Goal: Task Accomplishment & Management: Manage account settings

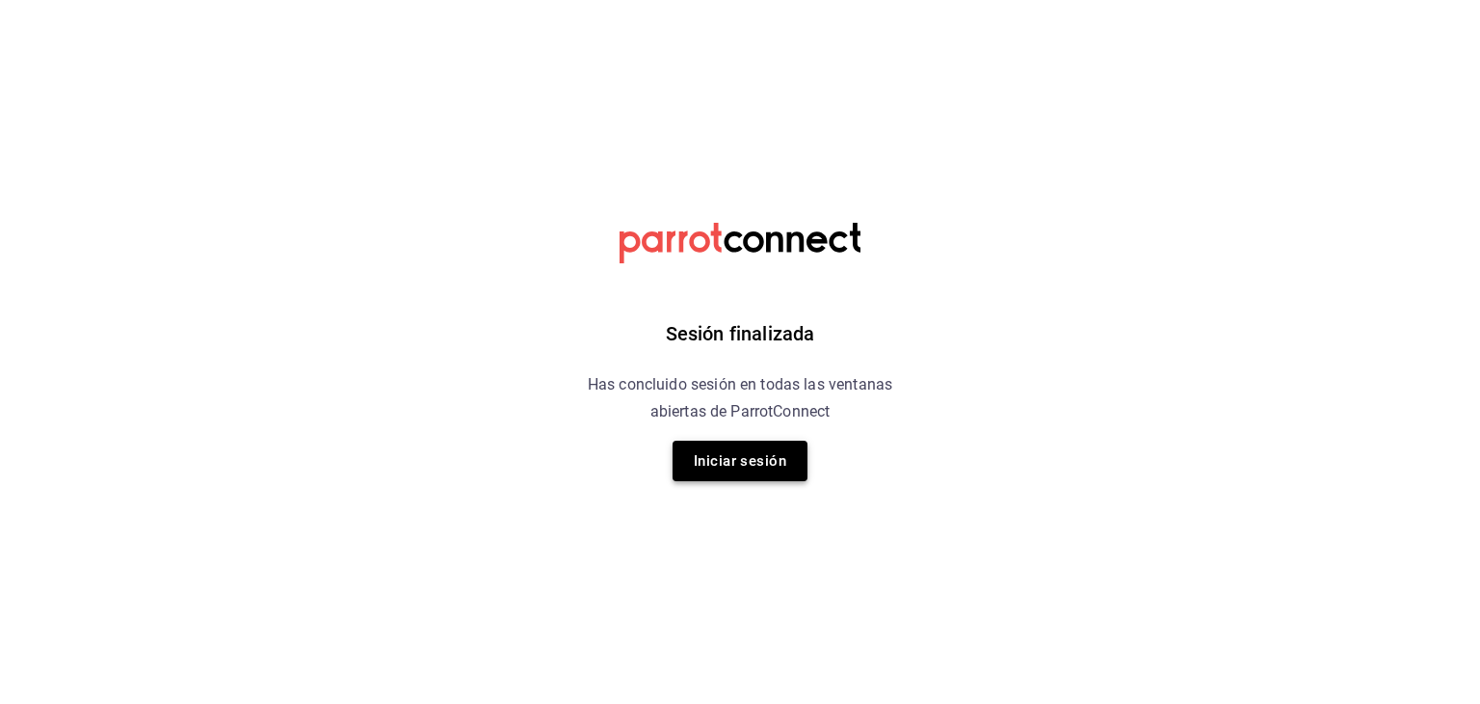
click at [756, 457] on button "Iniciar sesión" at bounding box center [740, 460] width 135 height 40
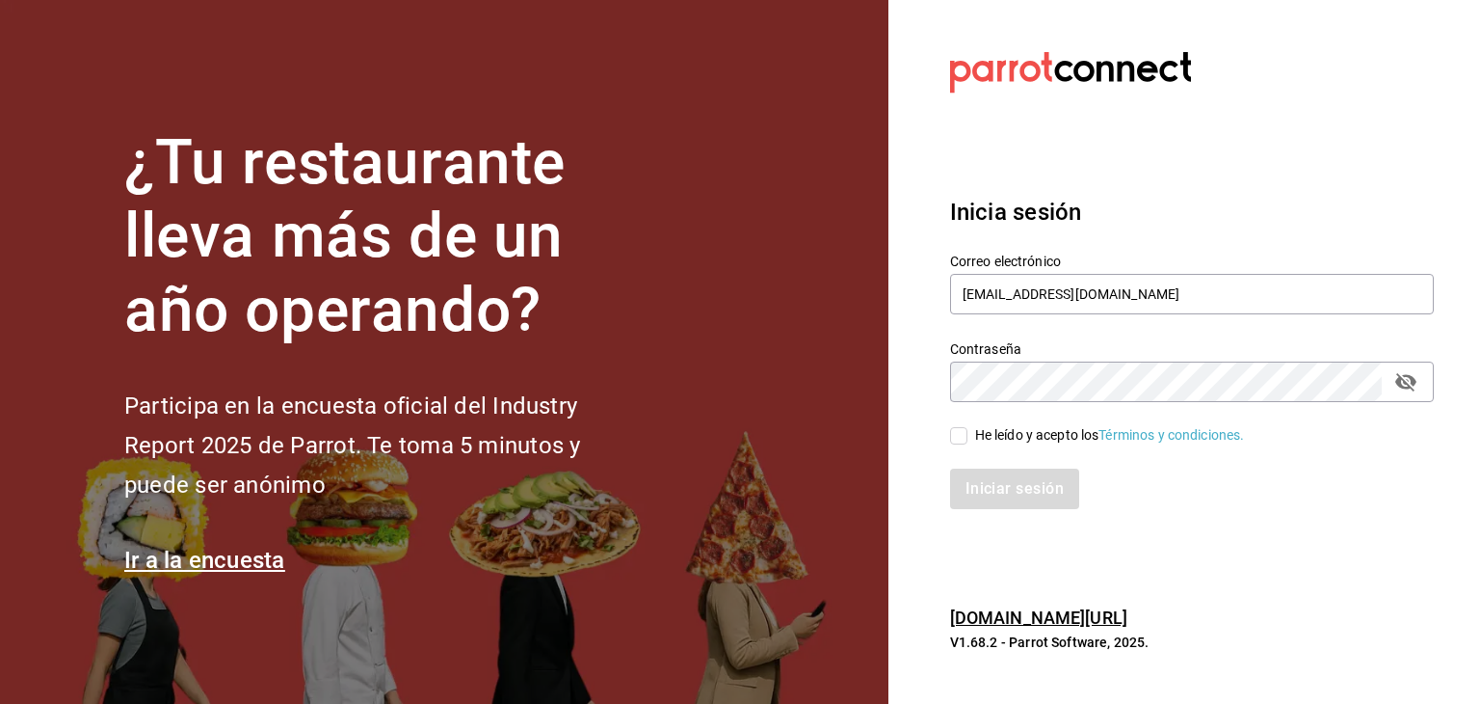
click at [956, 440] on input "He leído y acepto los Términos y condiciones." at bounding box center [958, 435] width 17 height 17
checkbox input "true"
click at [978, 490] on button "Iniciar sesión" at bounding box center [1015, 488] width 131 height 40
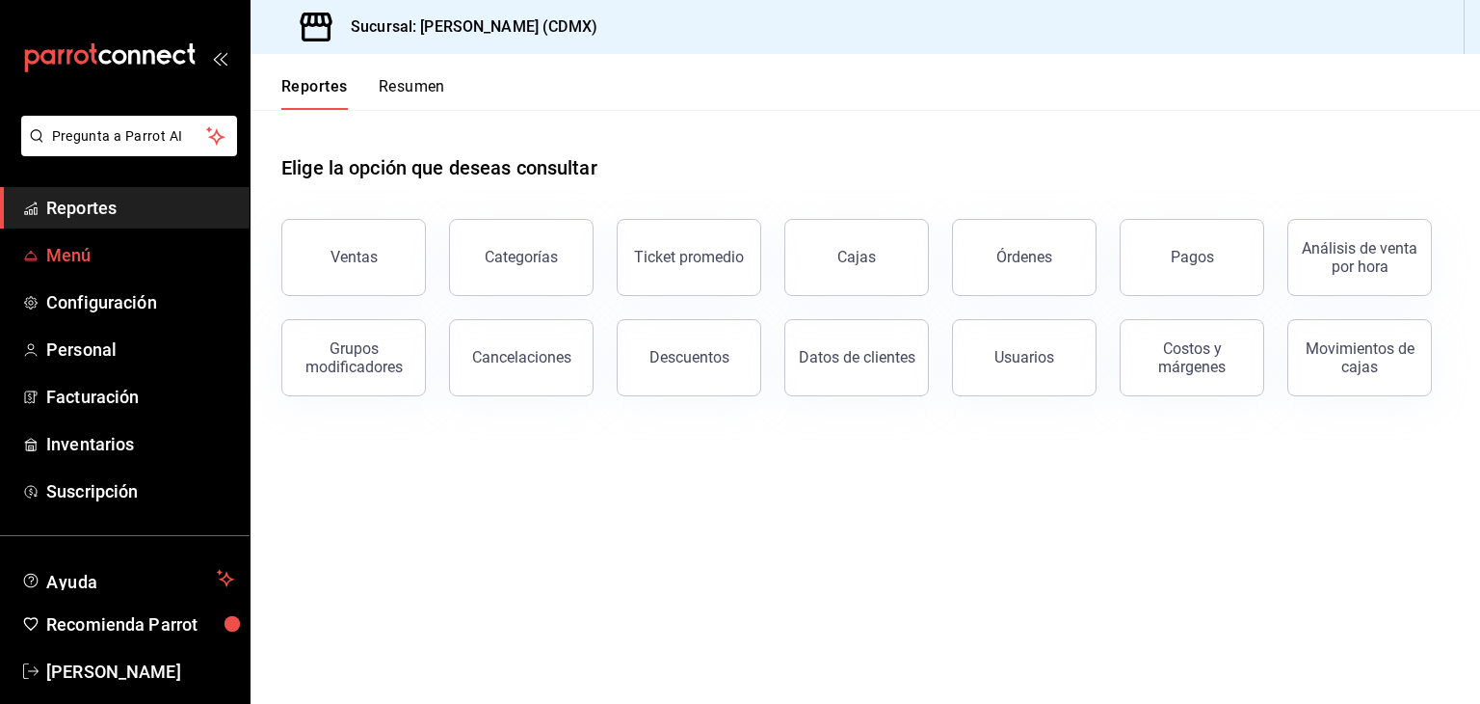
click at [74, 255] on span "Menú" at bounding box center [140, 255] width 188 height 26
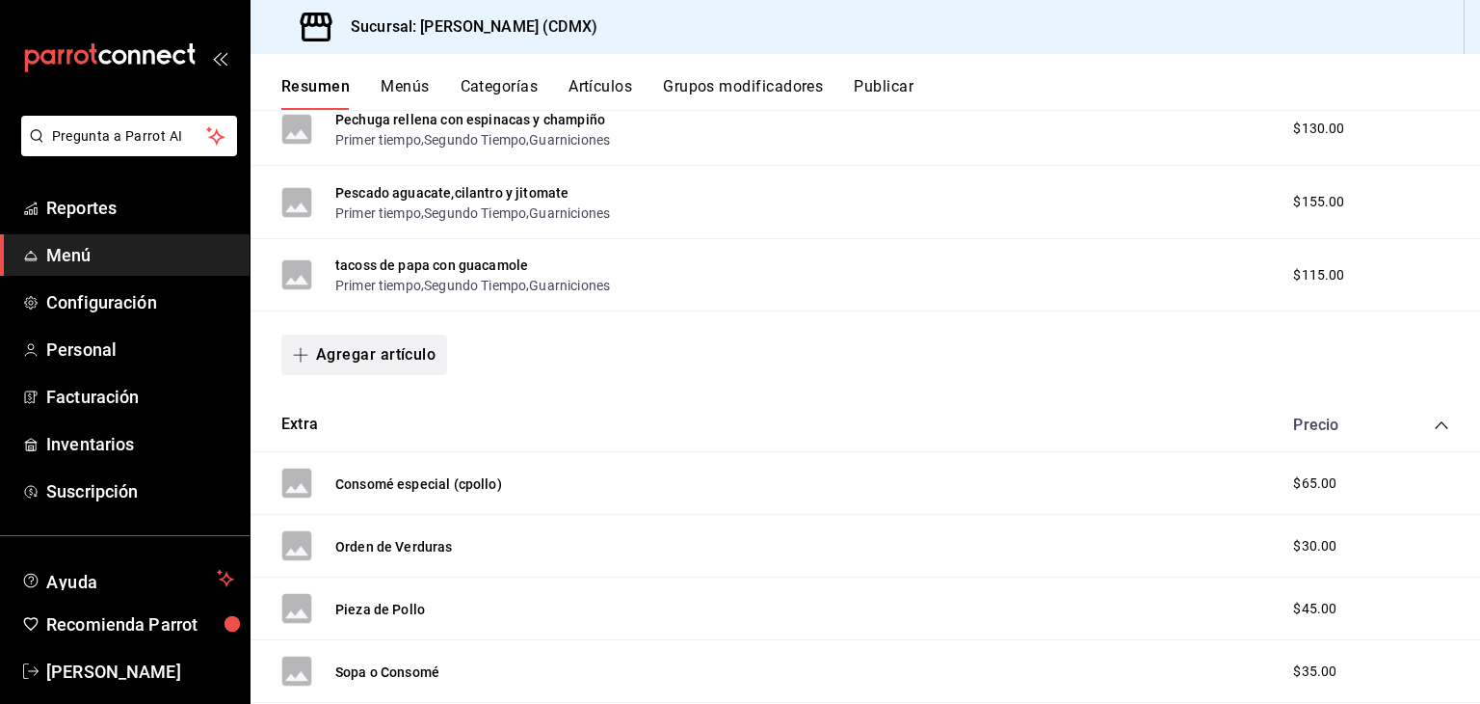
scroll to position [12260, 0]
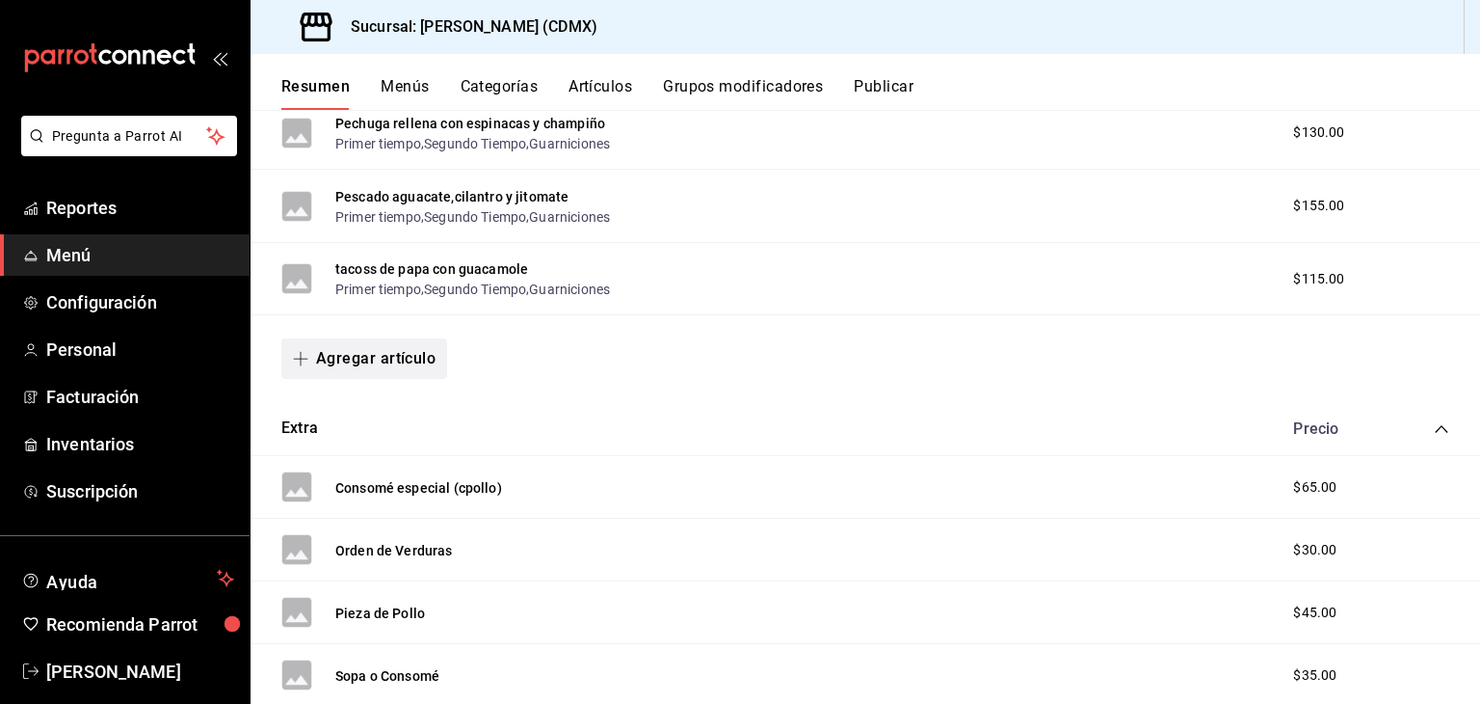
click at [414, 379] on button "Agregar artículo" at bounding box center [364, 358] width 166 height 40
click at [375, 441] on li "Artículo existente" at bounding box center [356, 441] width 151 height 47
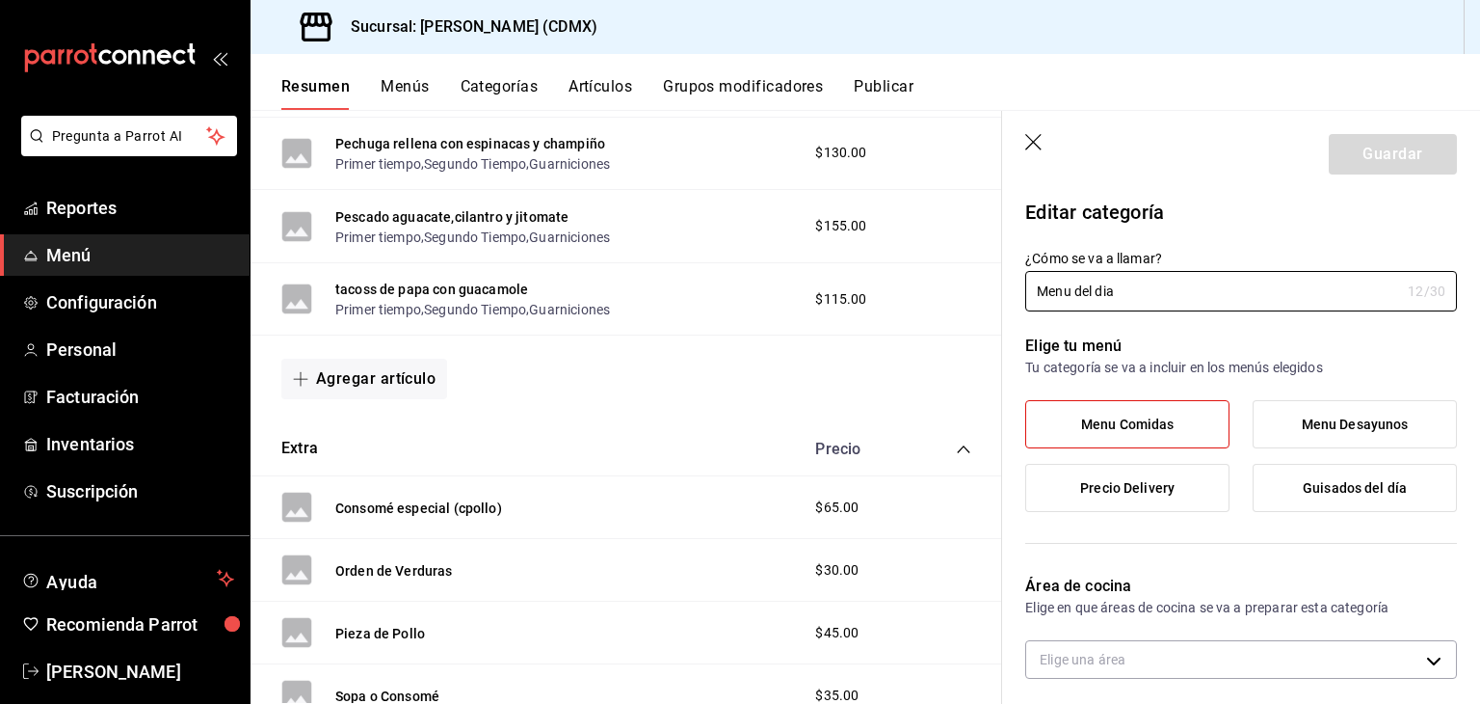
type input "e4bfd1eb-e880-4fc9-ae71-a4fac219b10f"
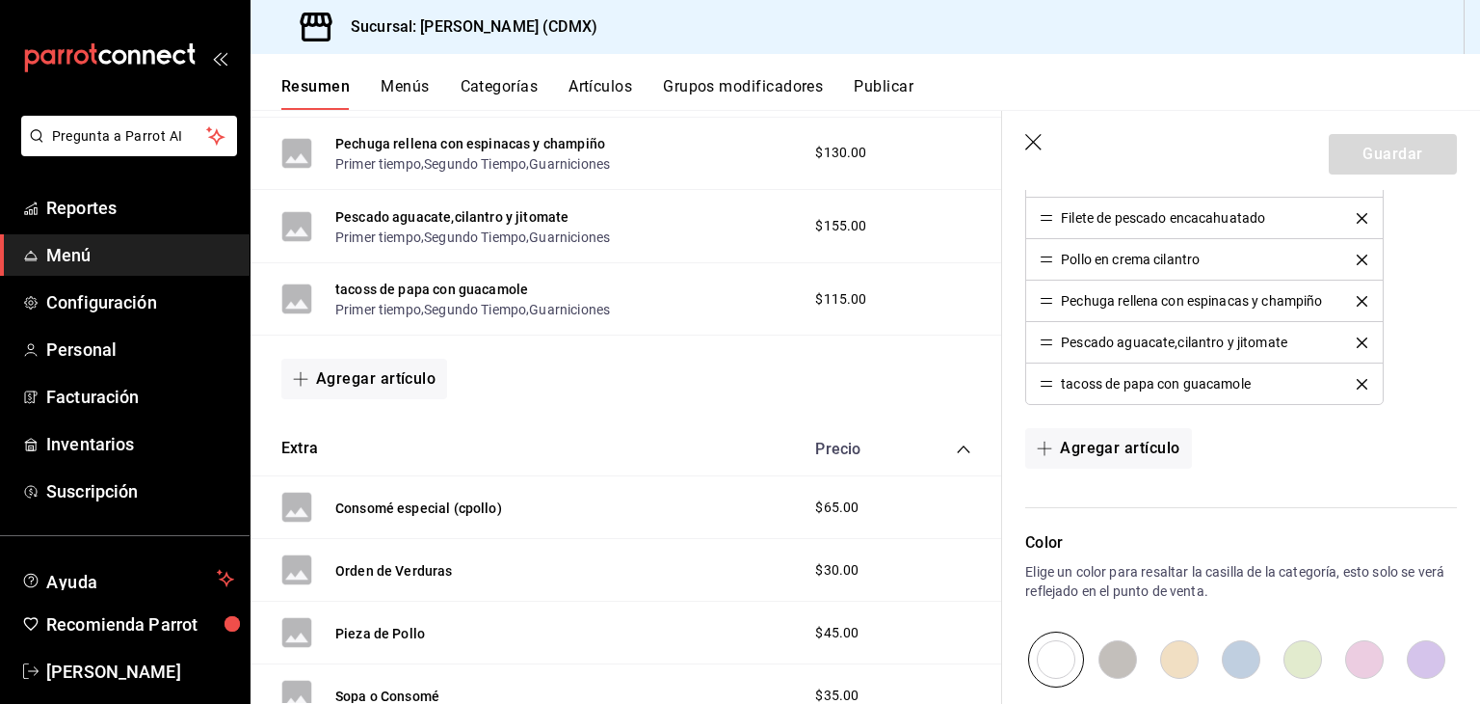
scroll to position [7310, 0]
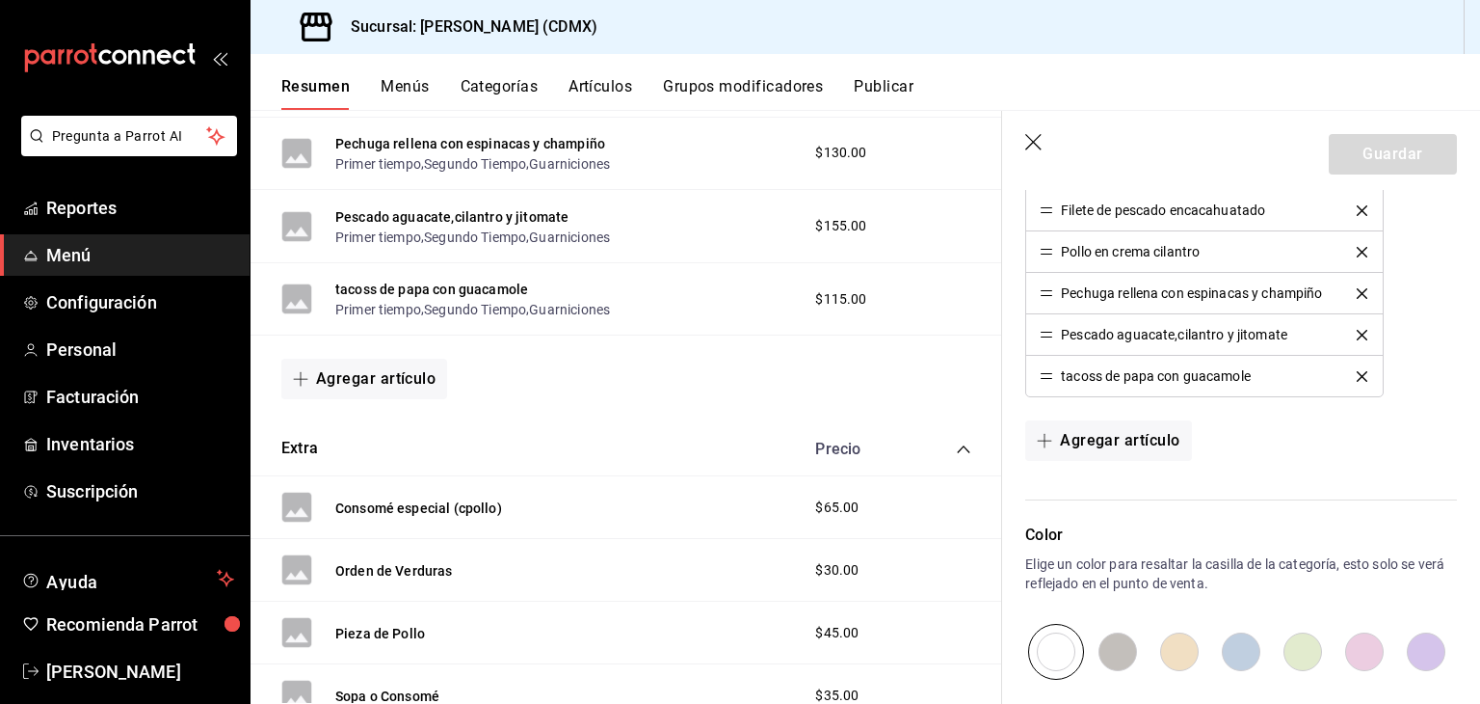
click at [1042, 140] on icon "button" at bounding box center [1035, 143] width 19 height 19
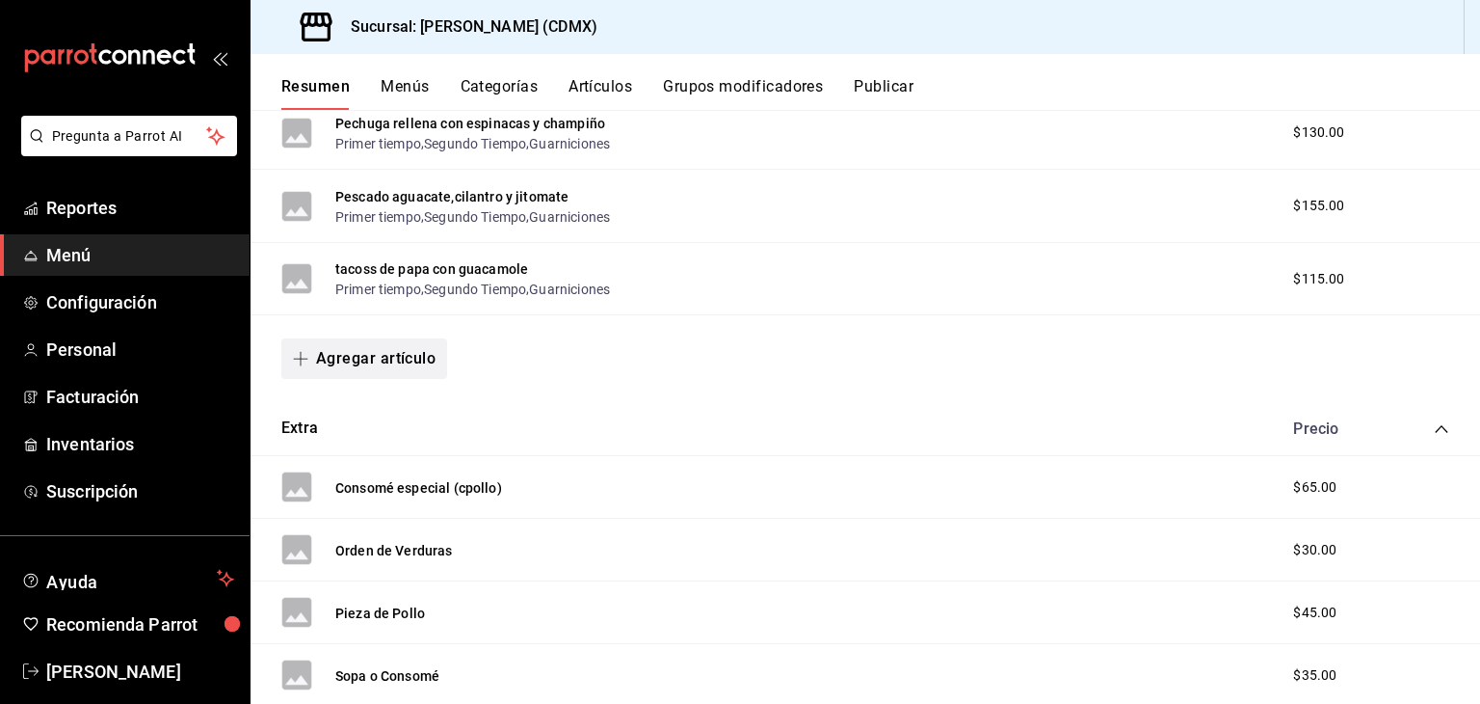
click at [366, 379] on button "Agregar artículo" at bounding box center [364, 358] width 166 height 40
click at [359, 492] on li "Artículo nuevo" at bounding box center [356, 489] width 151 height 47
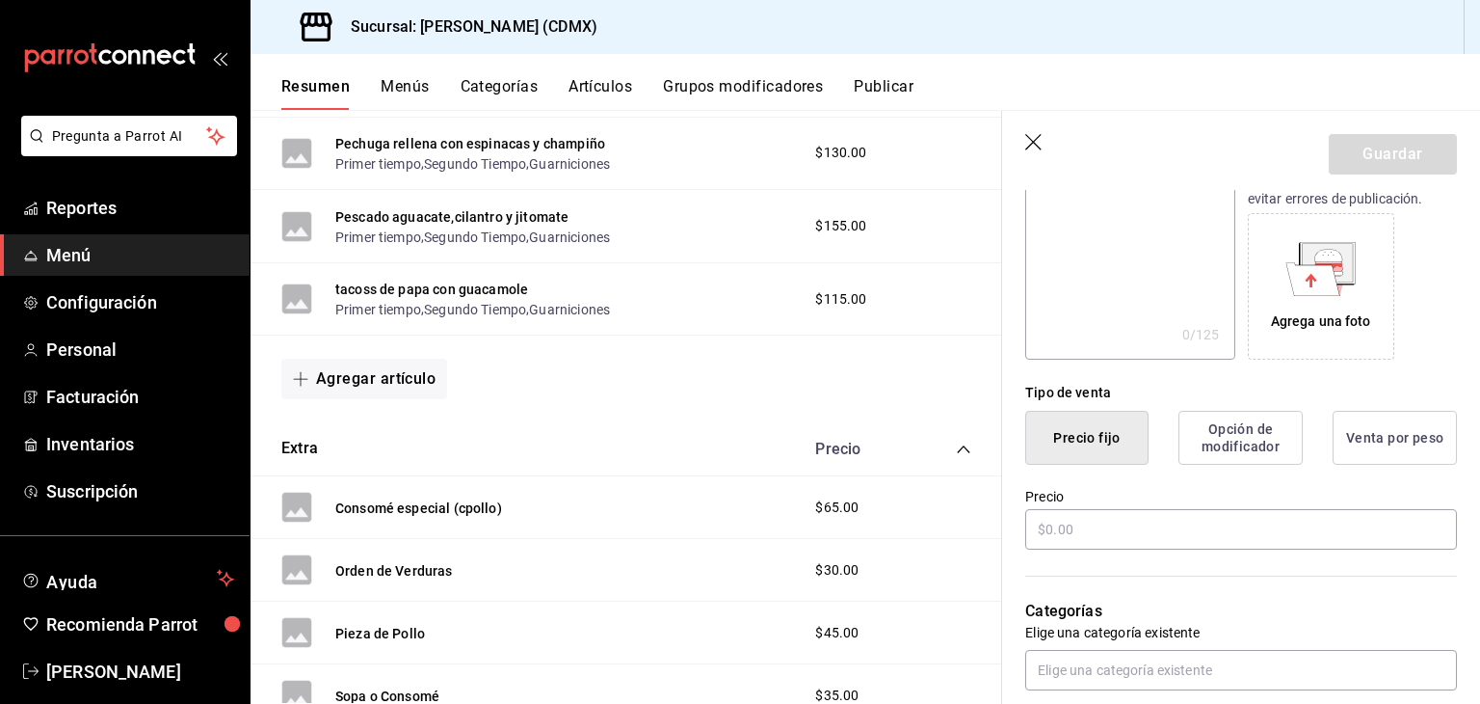
scroll to position [285, 0]
type input "Estofado de cerdo"
click at [1112, 532] on input "text" at bounding box center [1242, 528] width 432 height 40
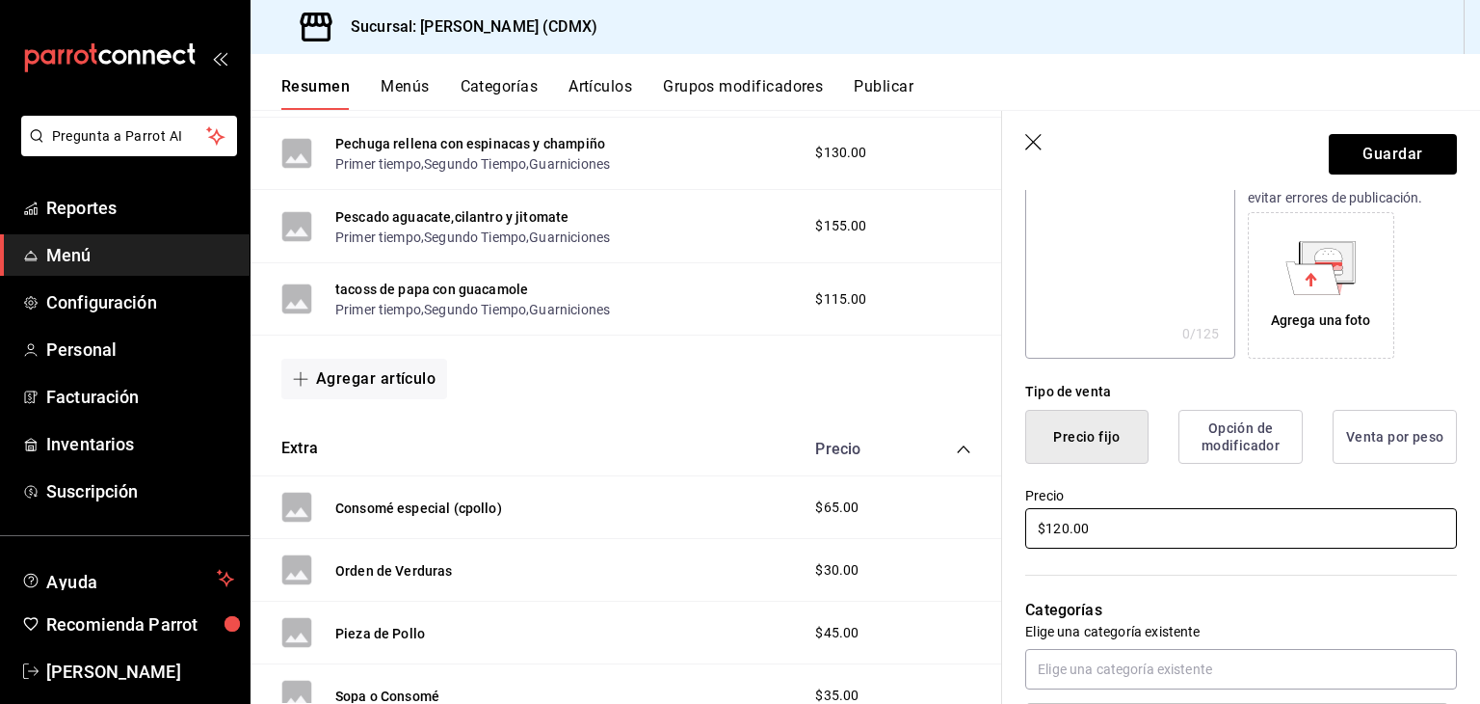
type input "$120.00"
drag, startPoint x: 1212, startPoint y: 614, endPoint x: 1177, endPoint y: 606, distance: 35.5
click at [1177, 606] on p "Categorías" at bounding box center [1242, 610] width 432 height 23
drag, startPoint x: 1177, startPoint y: 606, endPoint x: 1233, endPoint y: 67, distance: 542.6
drag, startPoint x: 1233, startPoint y: 67, endPoint x: 1356, endPoint y: 495, distance: 446.3
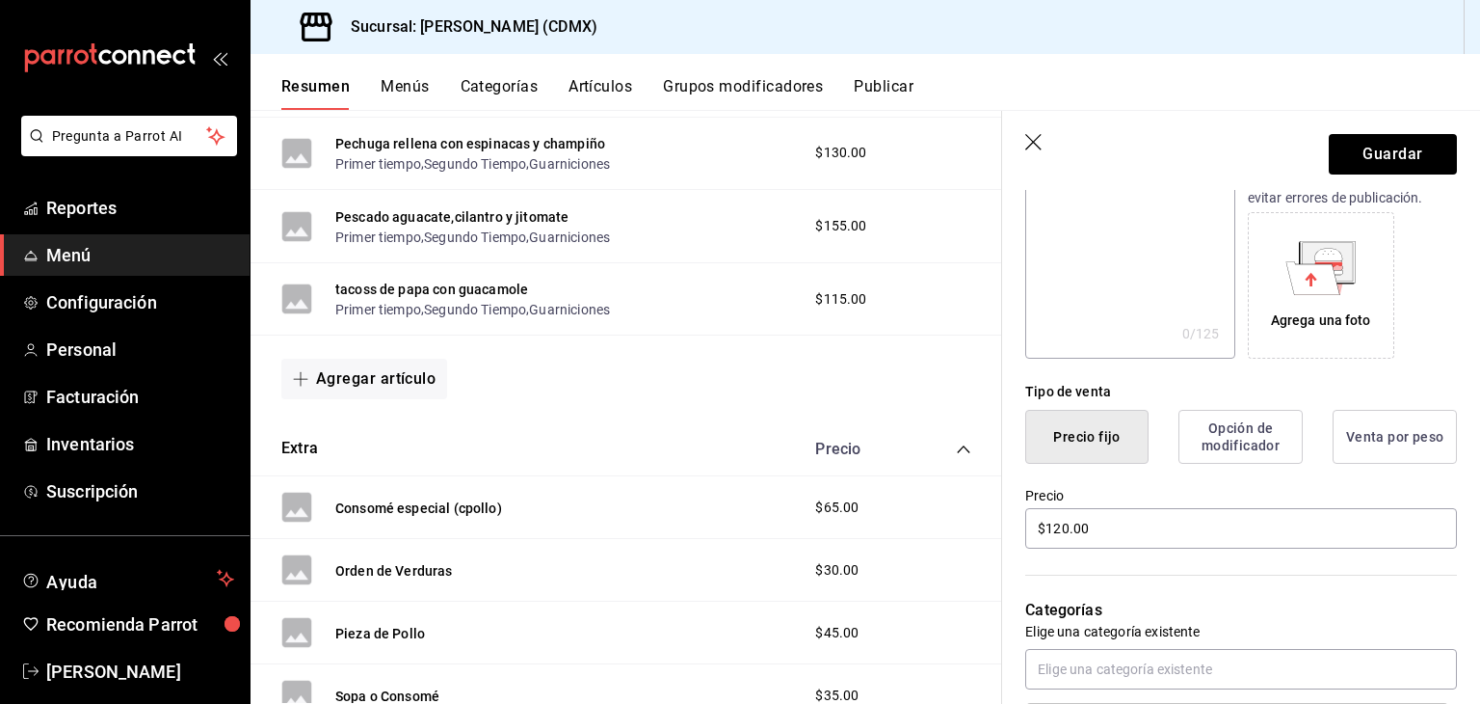
click at [1356, 495] on label "Precio" at bounding box center [1242, 495] width 432 height 13
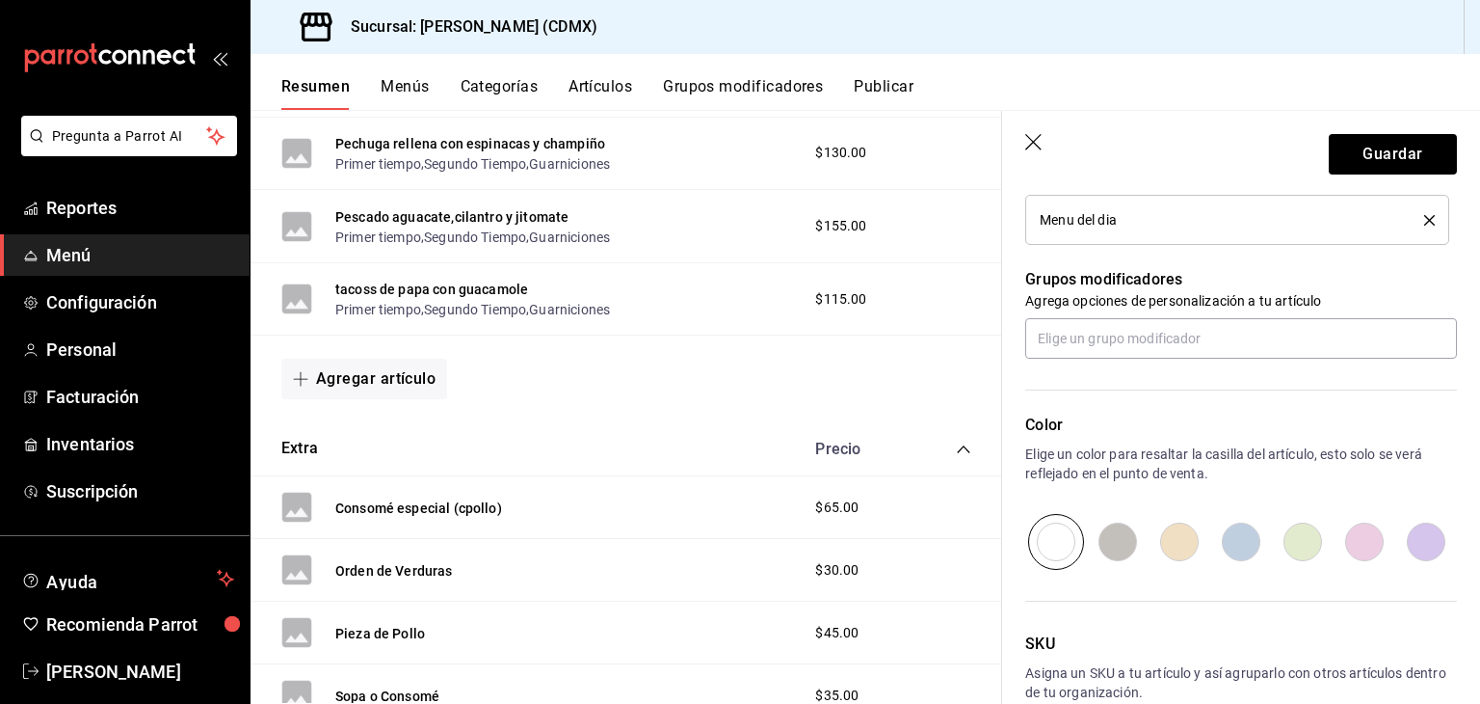
scroll to position [794, 0]
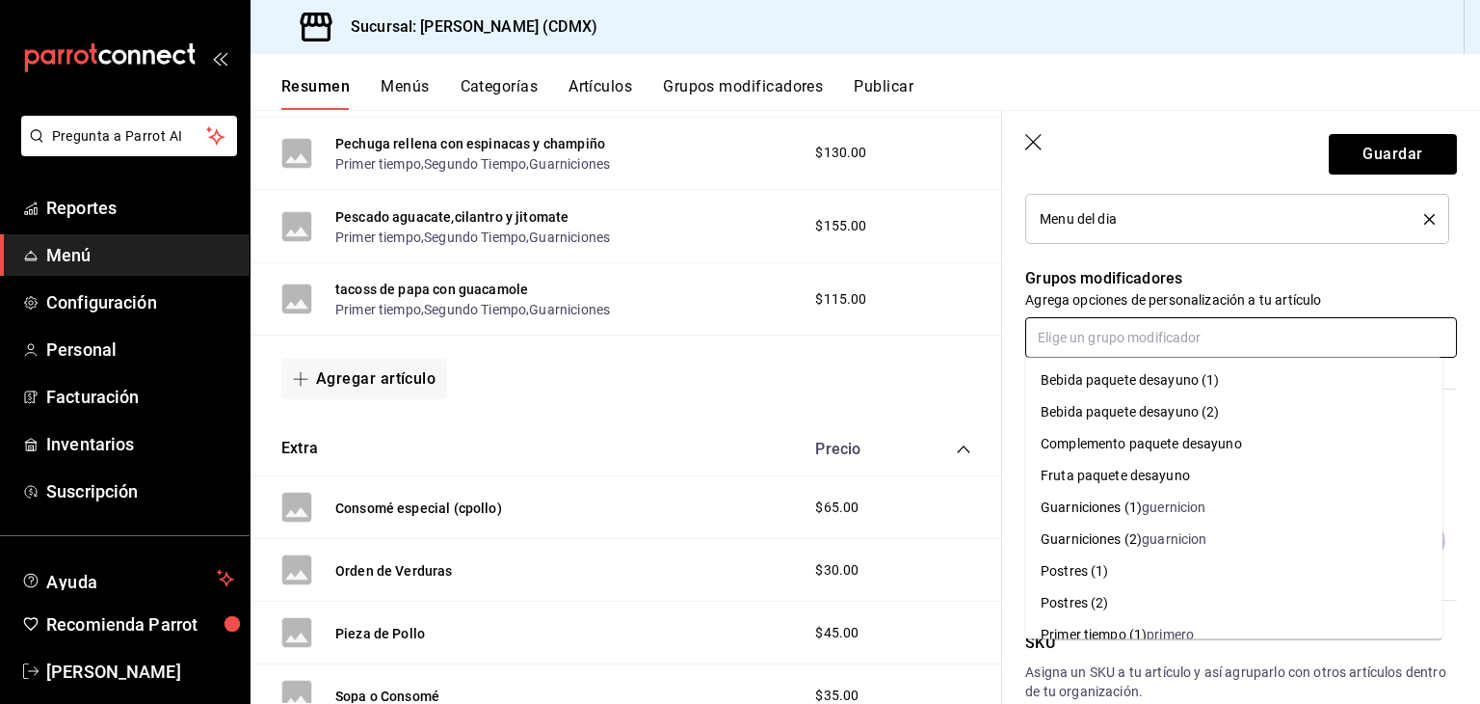
click at [1112, 325] on input "text" at bounding box center [1242, 337] width 432 height 40
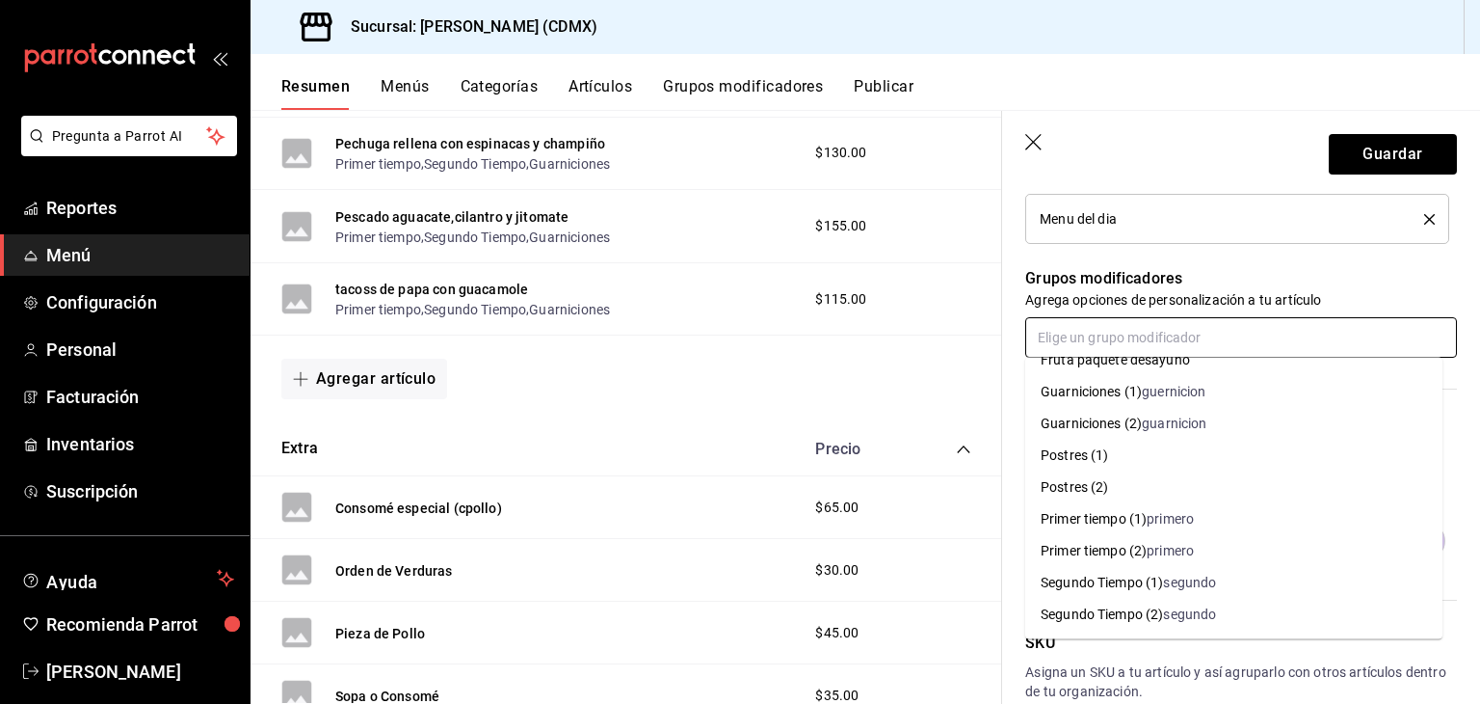
click at [1103, 514] on div "Primer tiempo (1)" at bounding box center [1094, 519] width 106 height 20
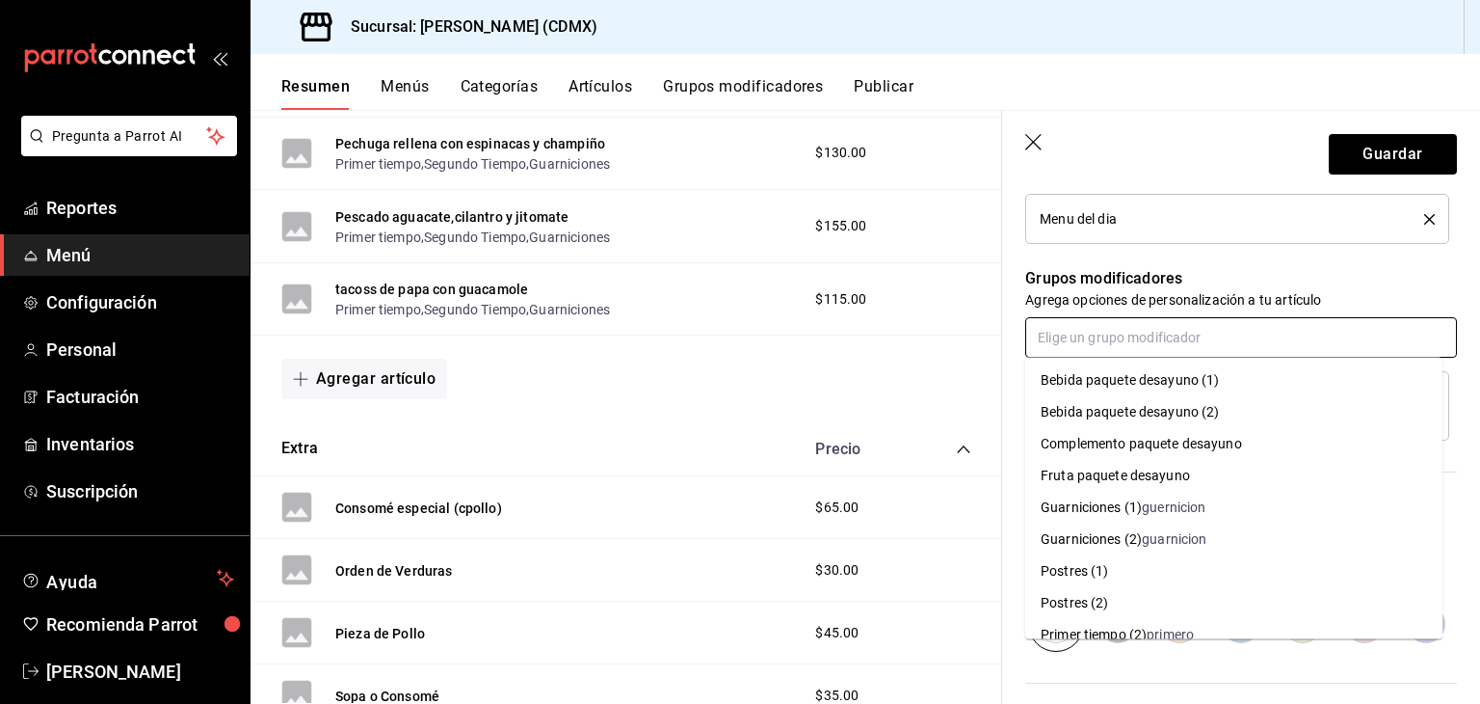
click at [1131, 332] on input "text" at bounding box center [1242, 337] width 432 height 40
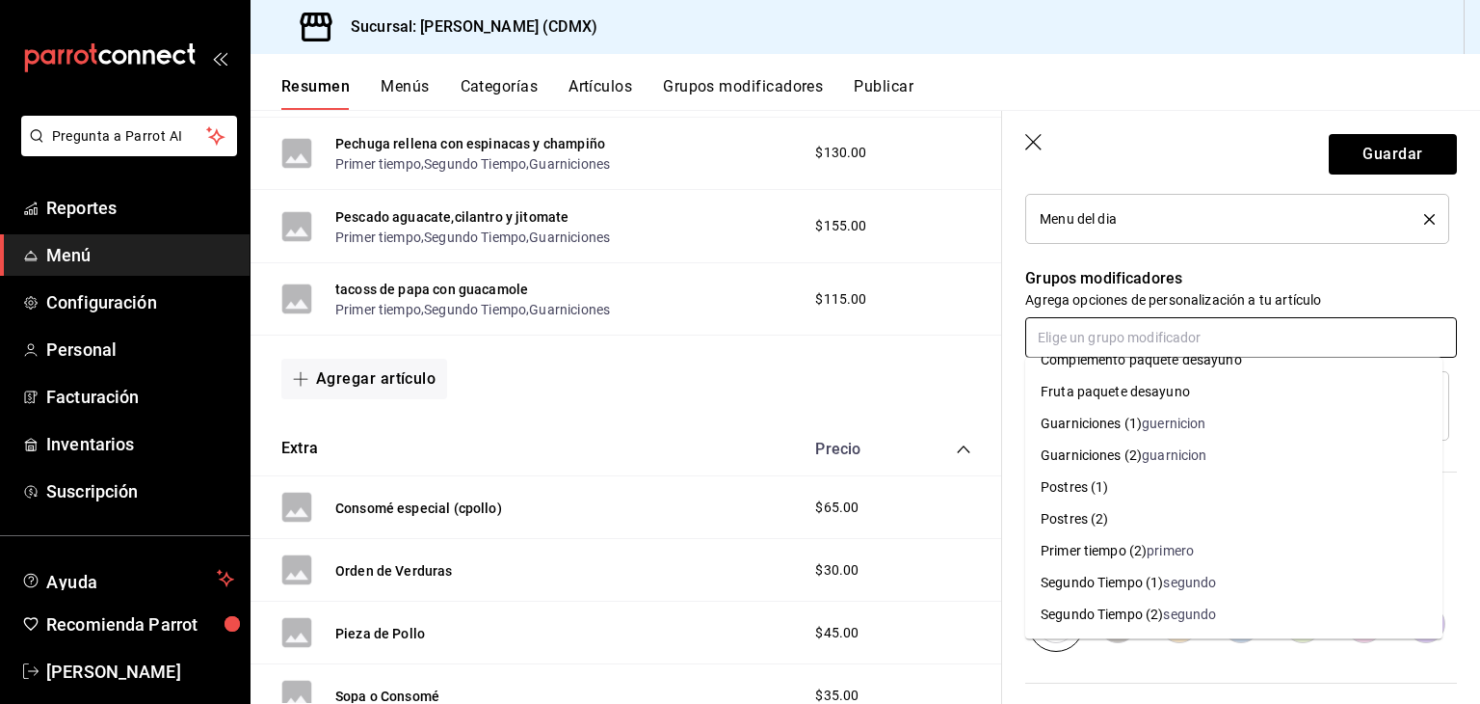
click at [1127, 586] on div "Segundo Tiempo (1)" at bounding box center [1102, 583] width 122 height 20
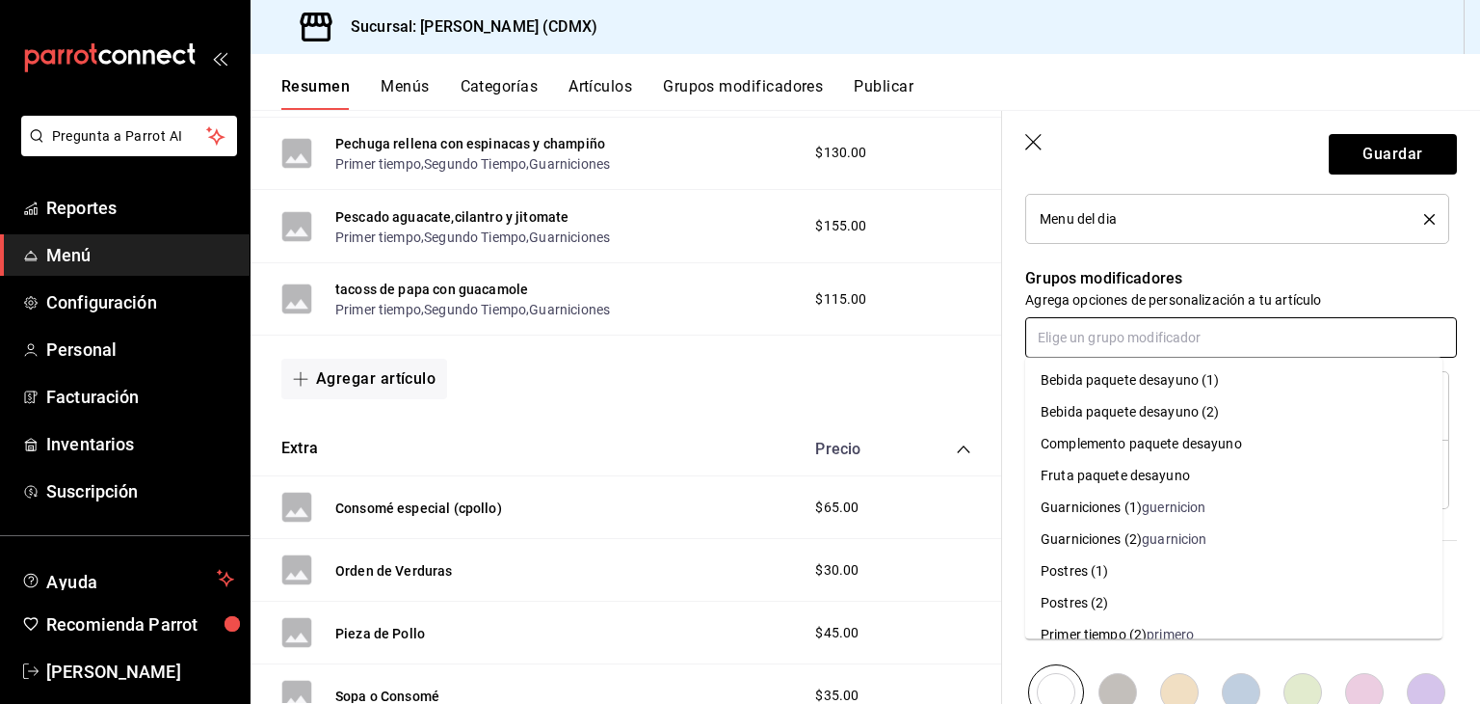
click at [1180, 350] on input "text" at bounding box center [1242, 337] width 432 height 40
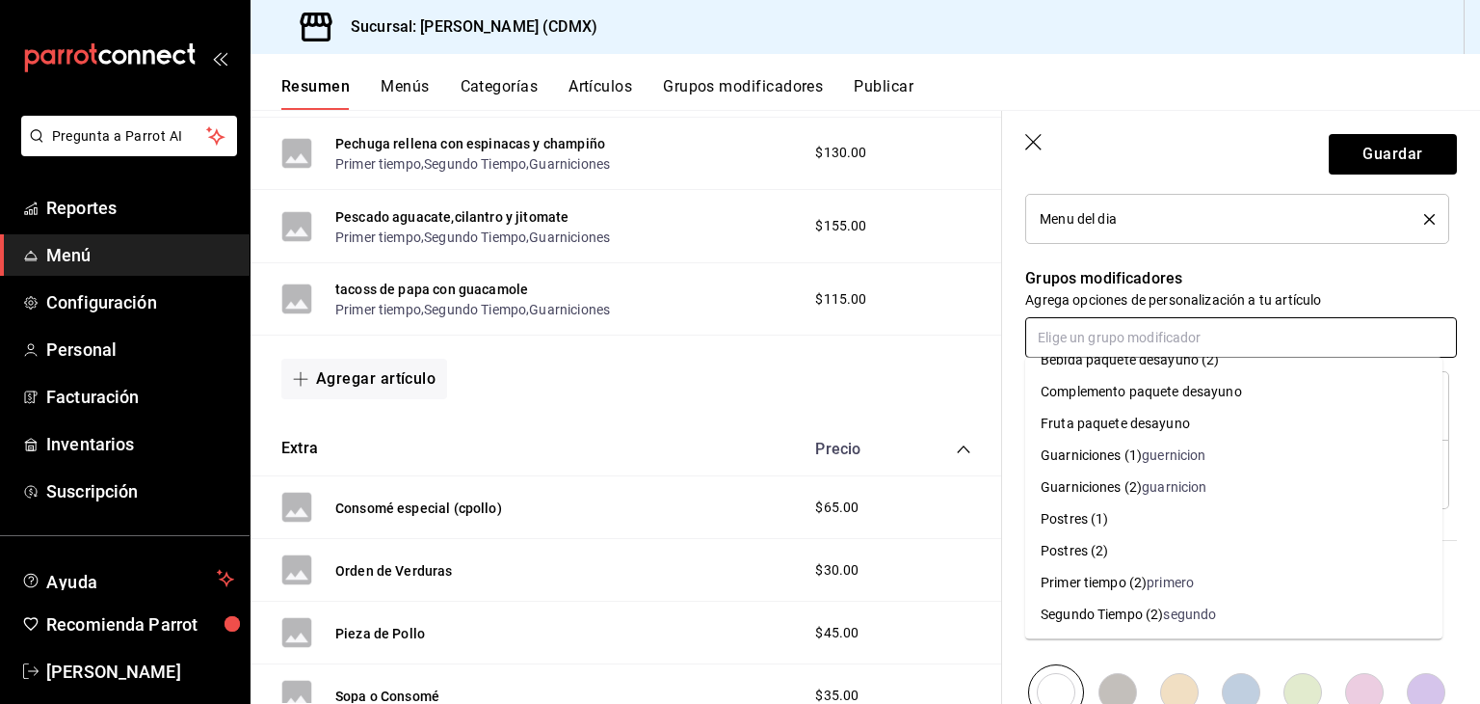
click at [1175, 454] on div "guernicion" at bounding box center [1174, 455] width 64 height 20
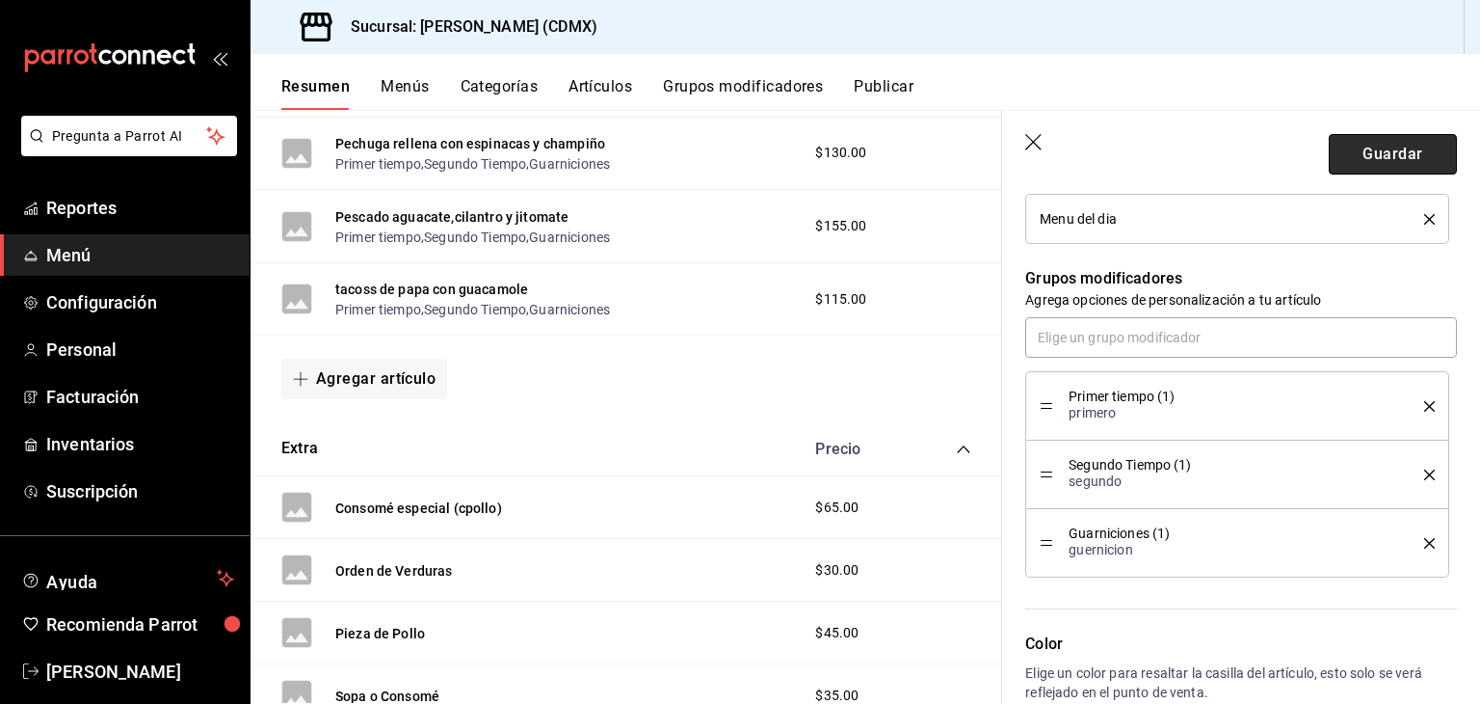
click at [1349, 151] on button "Guardar" at bounding box center [1393, 154] width 128 height 40
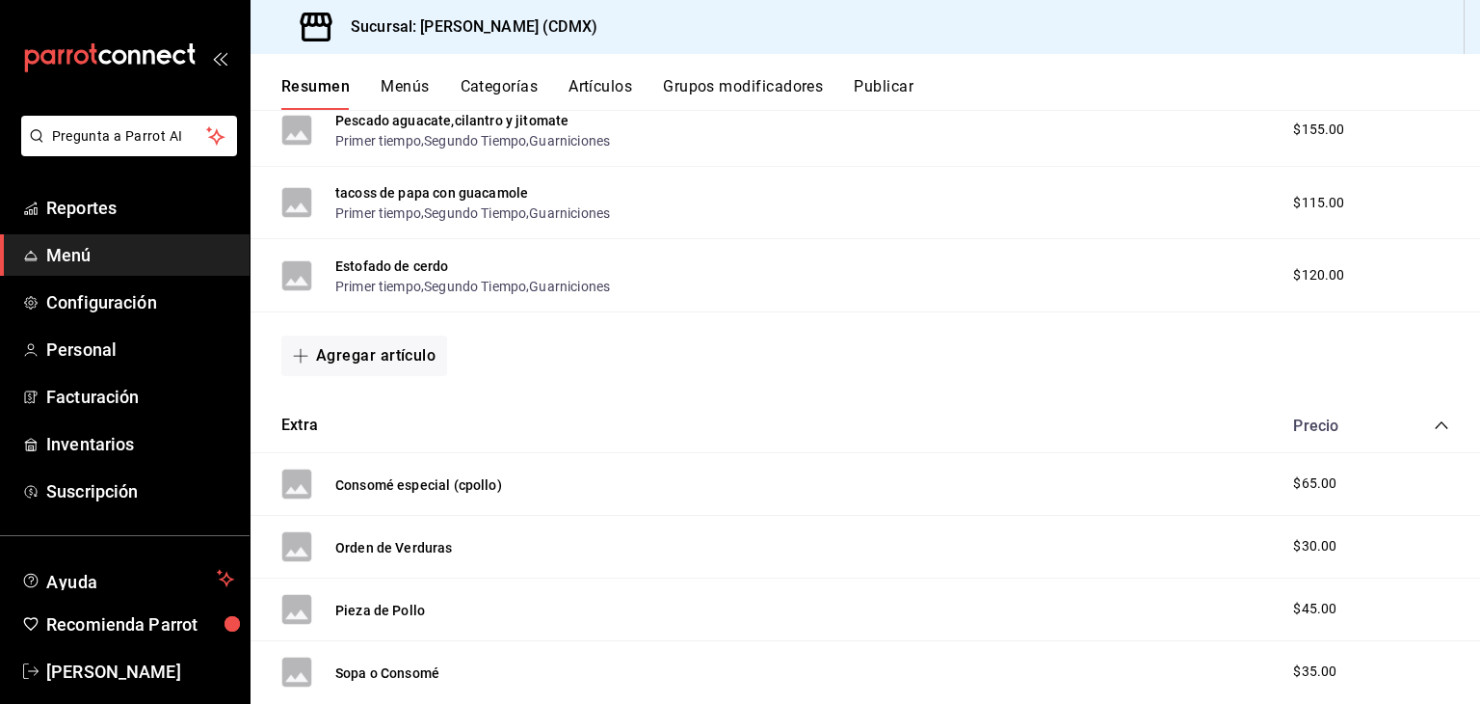
scroll to position [12326, 0]
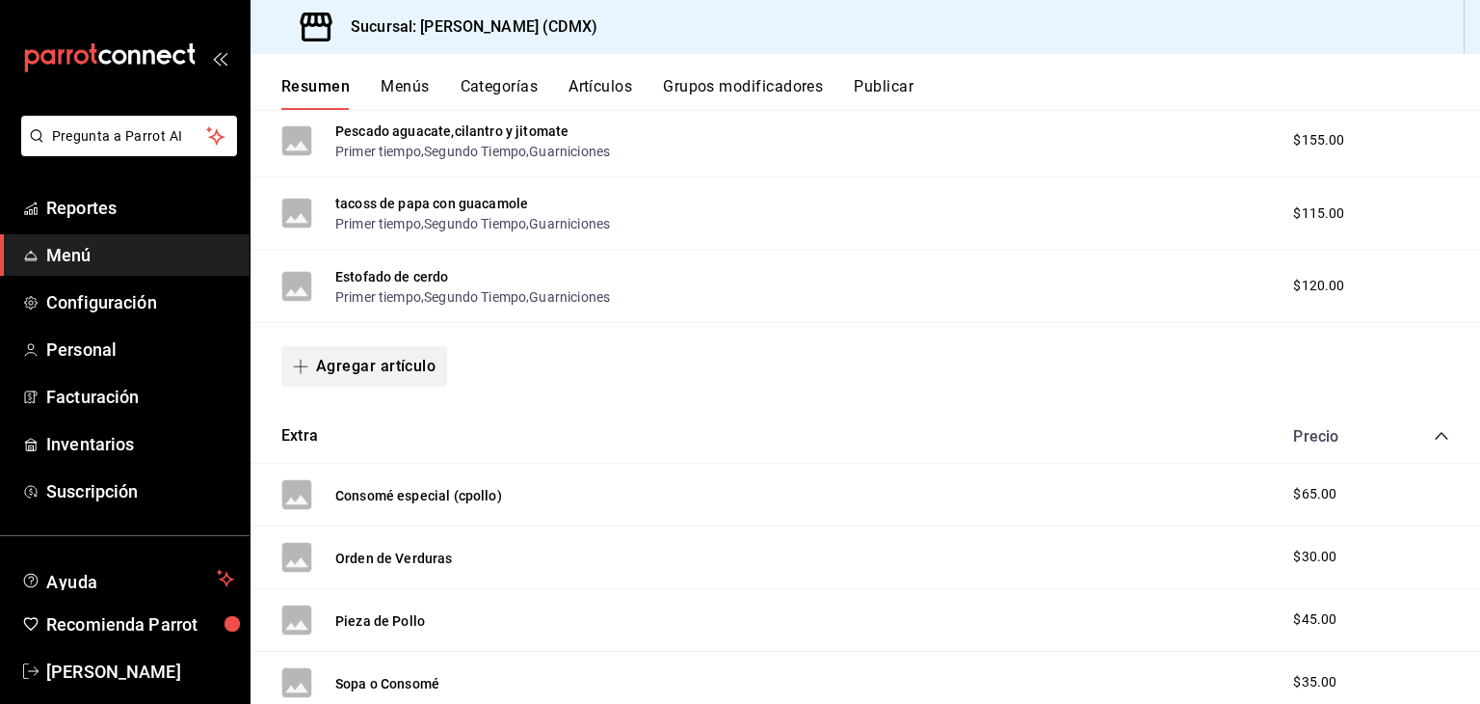
click at [339, 387] on button "Agregar artículo" at bounding box center [364, 366] width 166 height 40
click at [357, 511] on li "Artículo nuevo" at bounding box center [356, 497] width 151 height 47
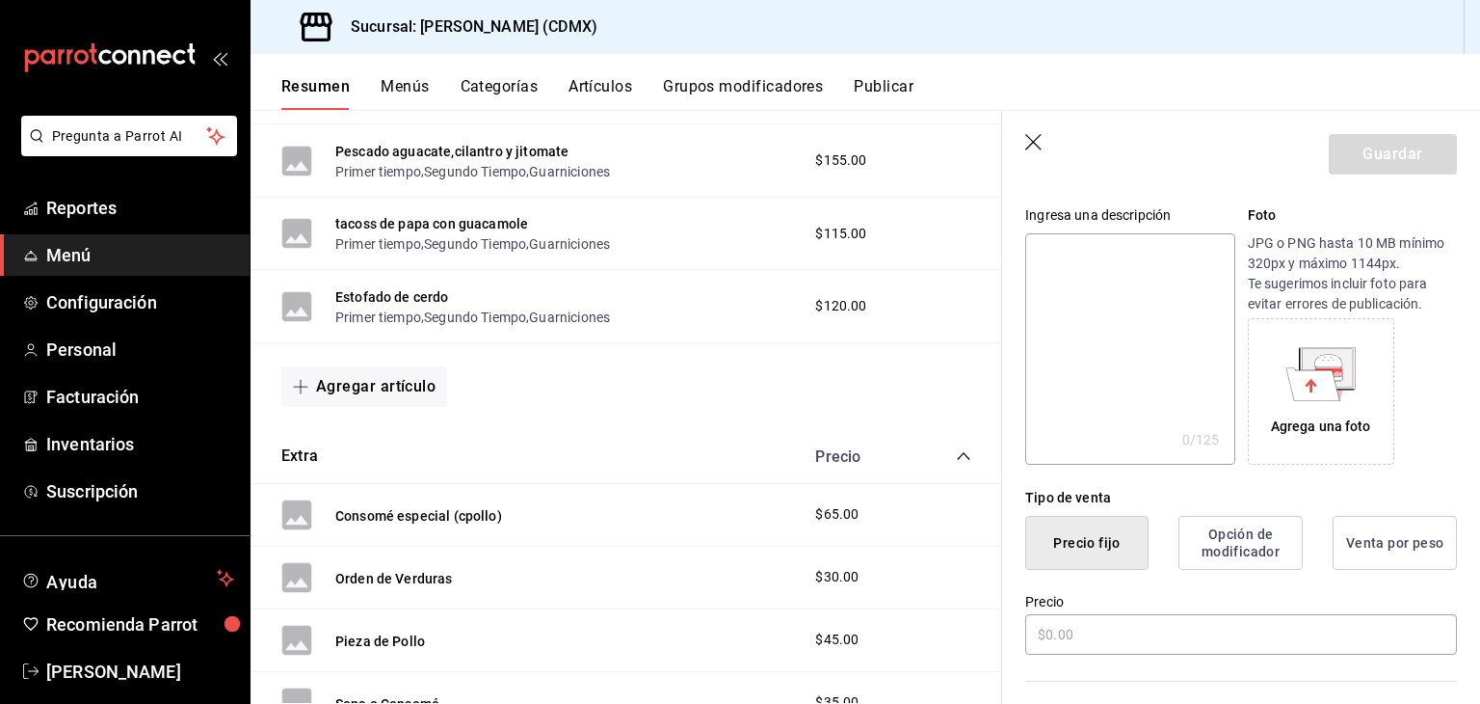
scroll to position [193, 0]
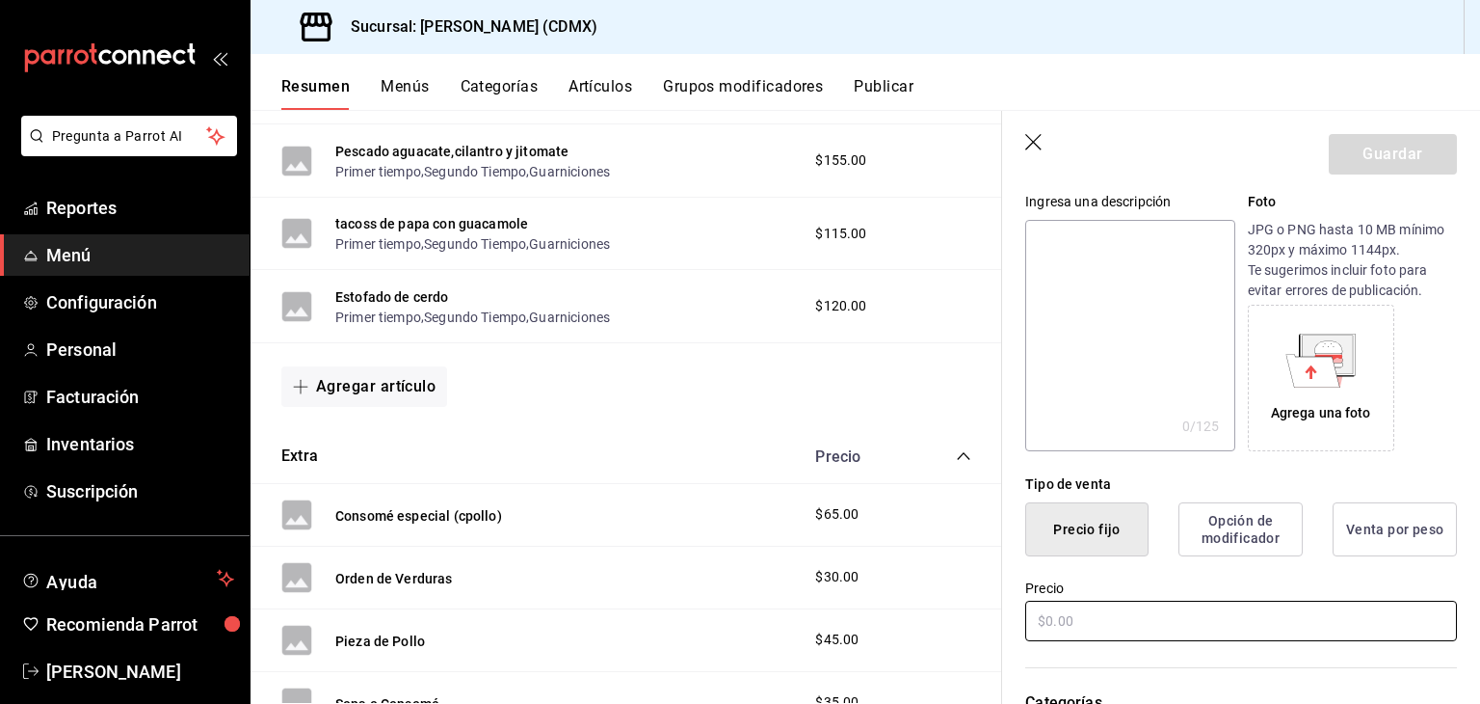
type input "Filete de pescado mantequilla y limon"
click at [1078, 610] on input "text" at bounding box center [1242, 620] width 432 height 40
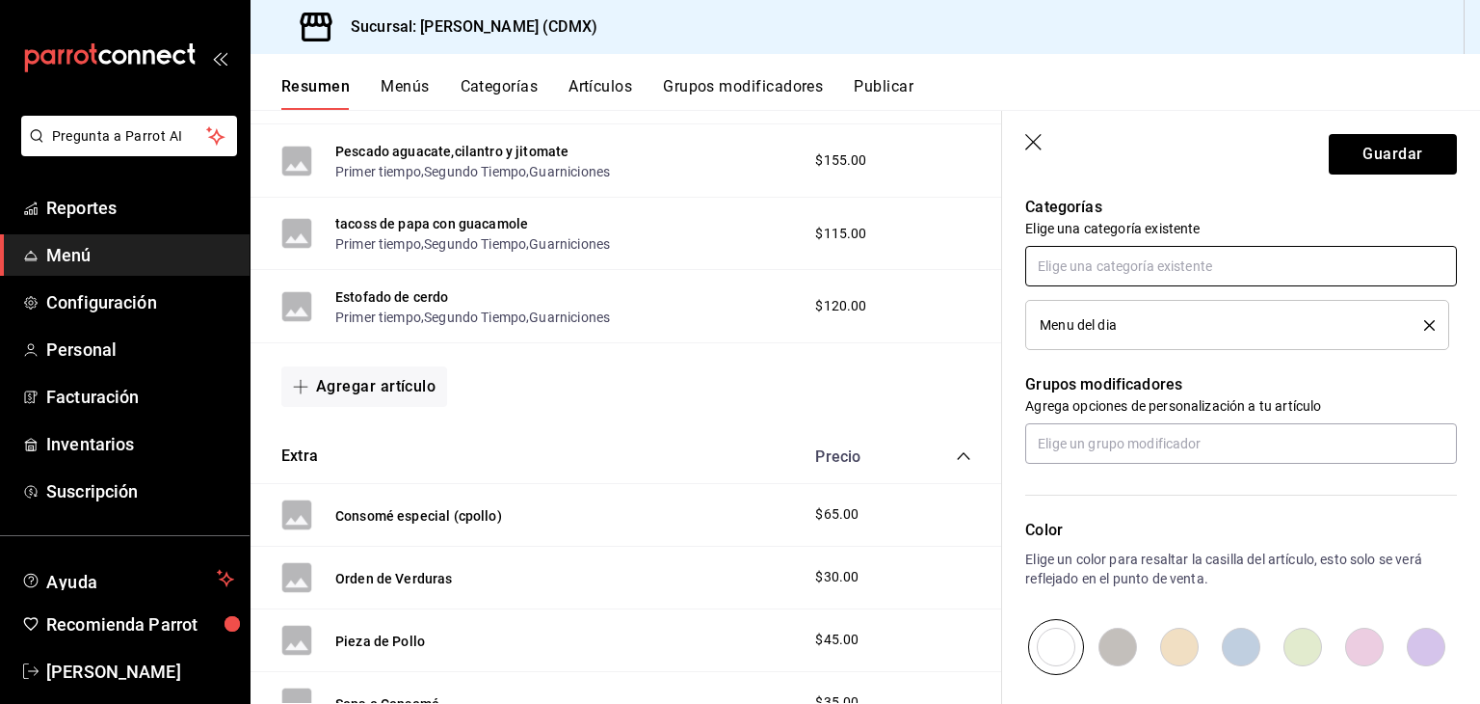
scroll to position [694, 0]
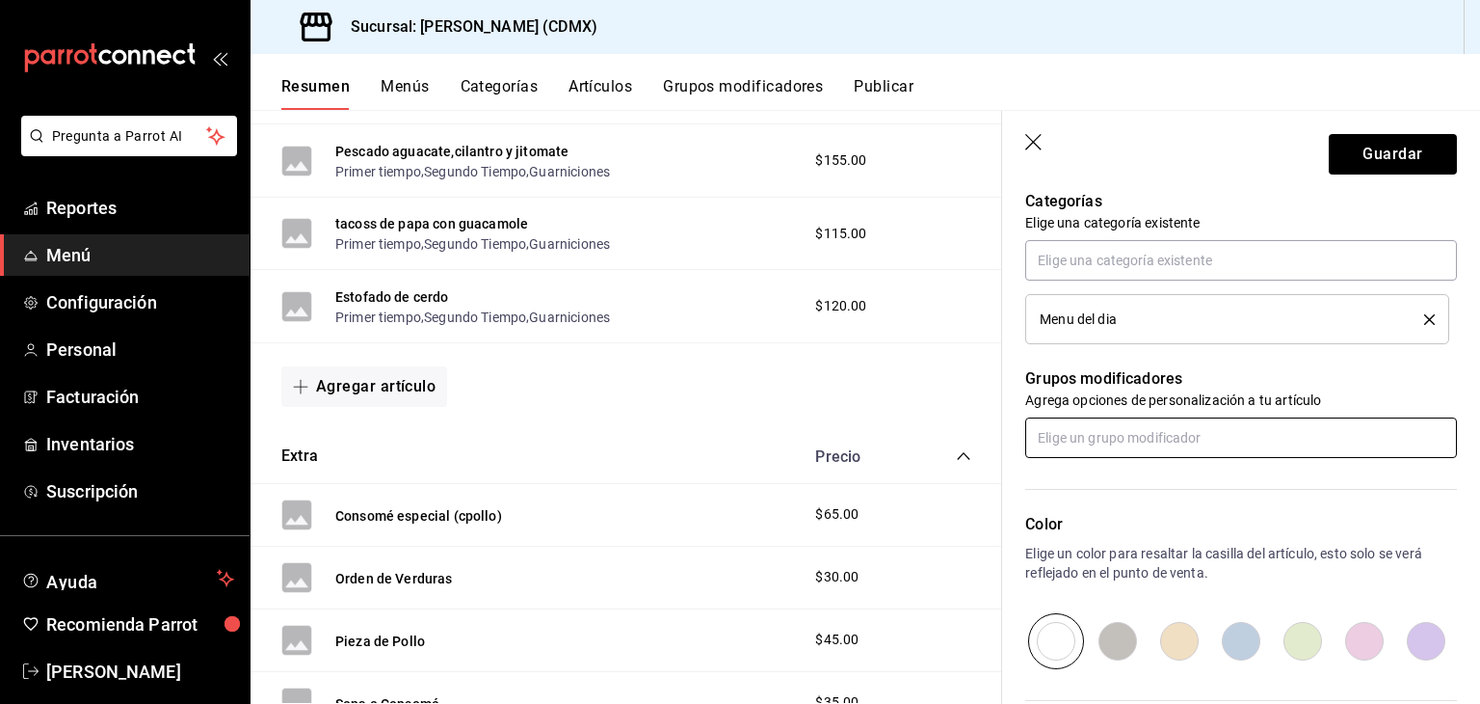
type input "$145.00"
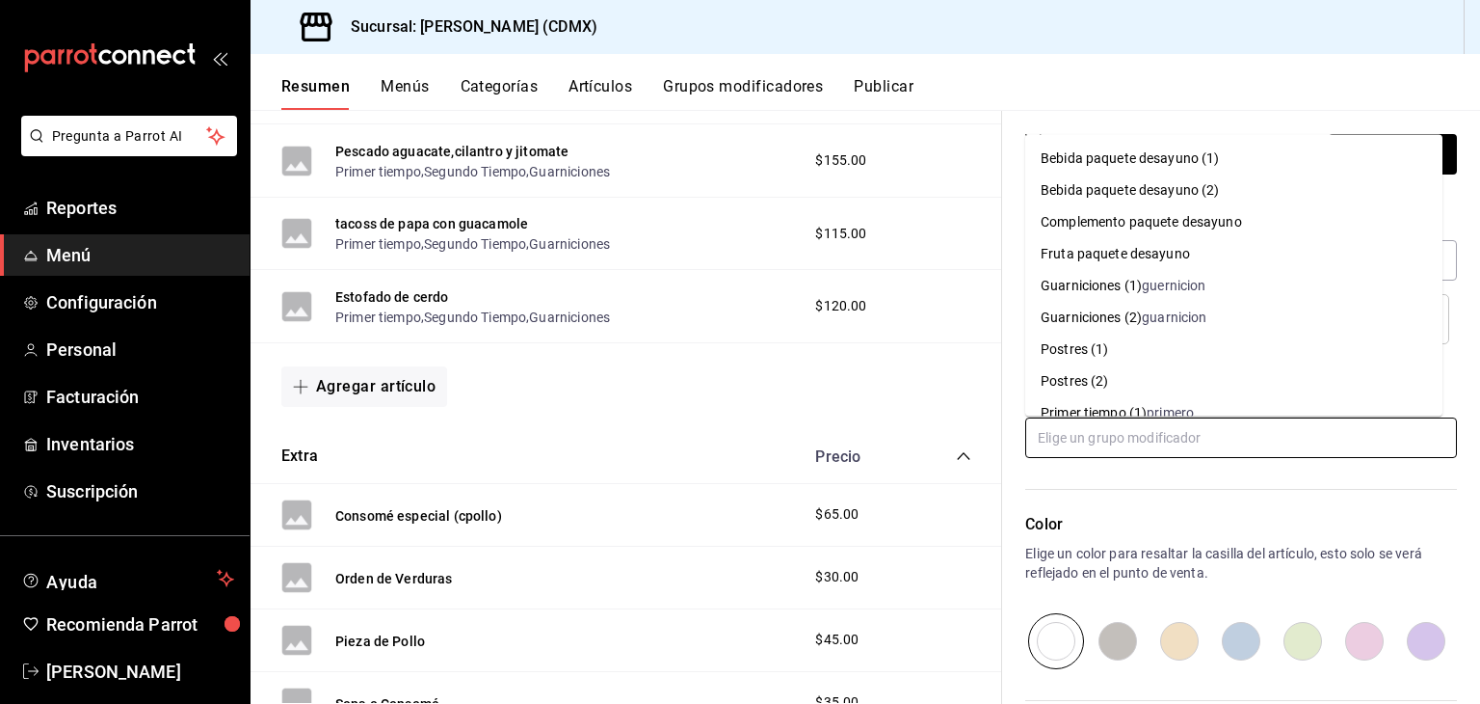
click at [1114, 447] on input "text" at bounding box center [1242, 437] width 432 height 40
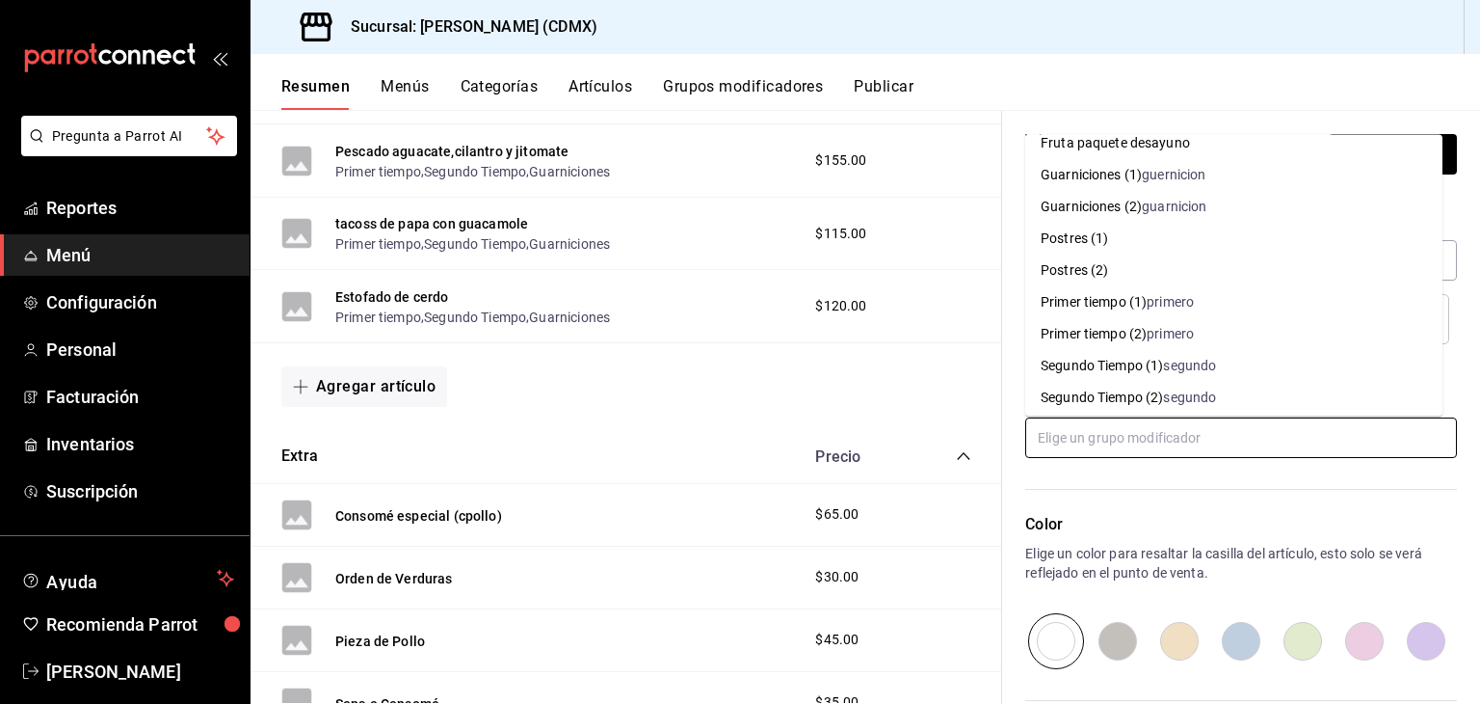
scroll to position [116, 0]
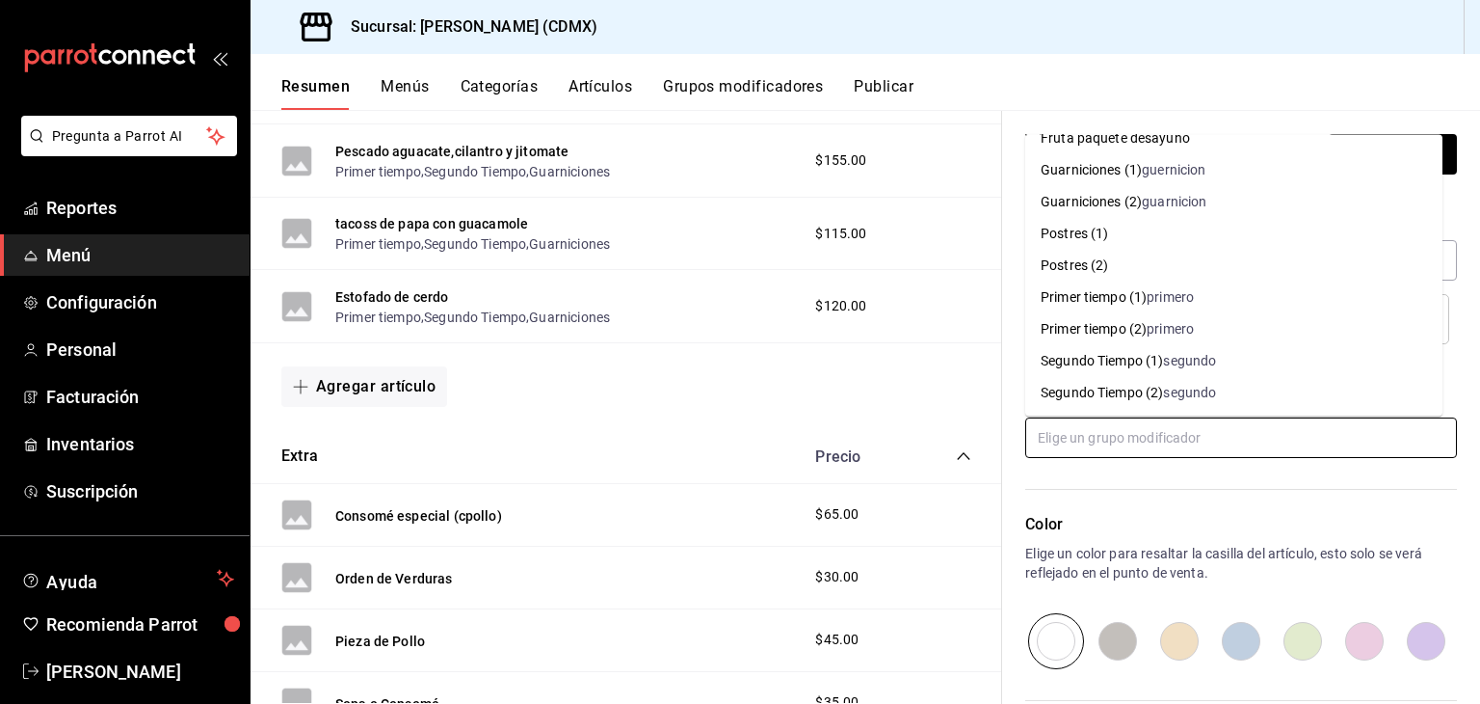
click at [1118, 301] on div "Primer tiempo (1)" at bounding box center [1094, 297] width 106 height 20
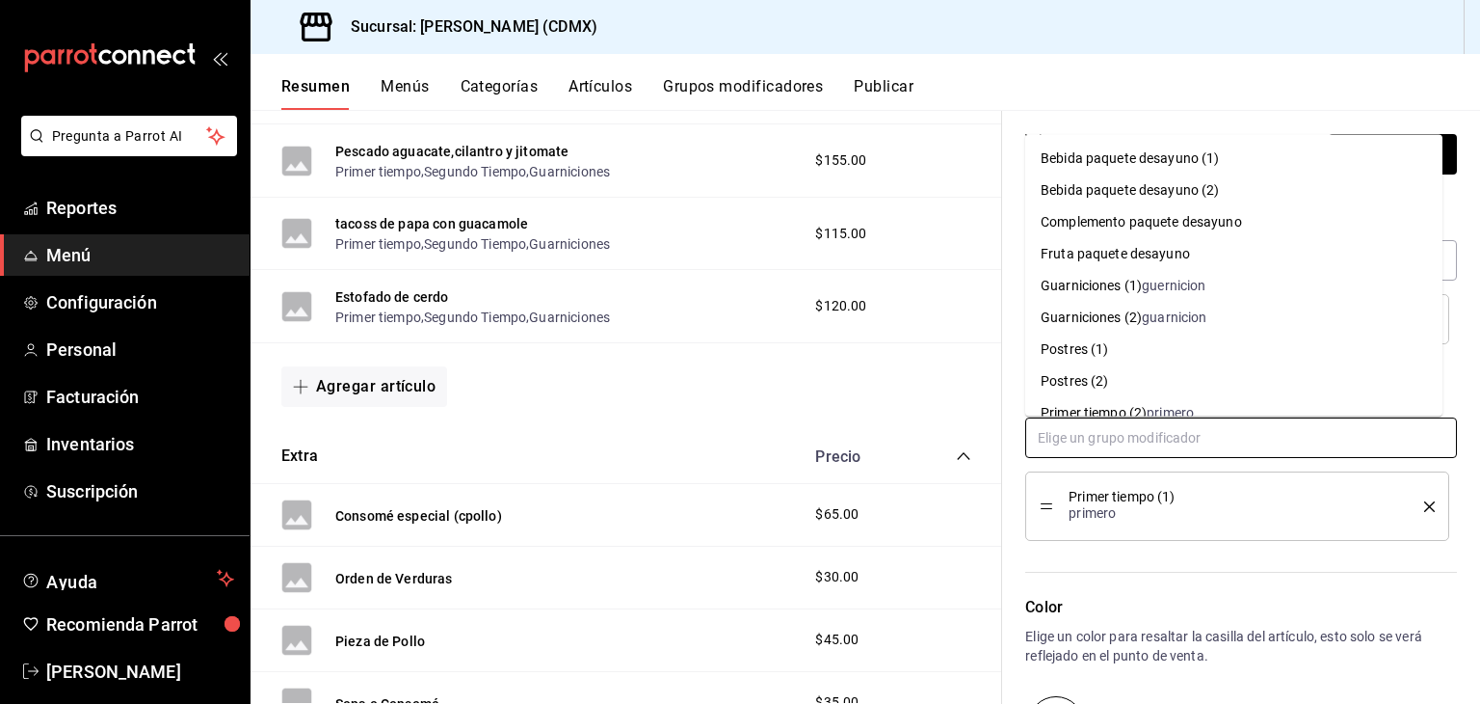
click at [1090, 431] on input "text" at bounding box center [1242, 437] width 432 height 40
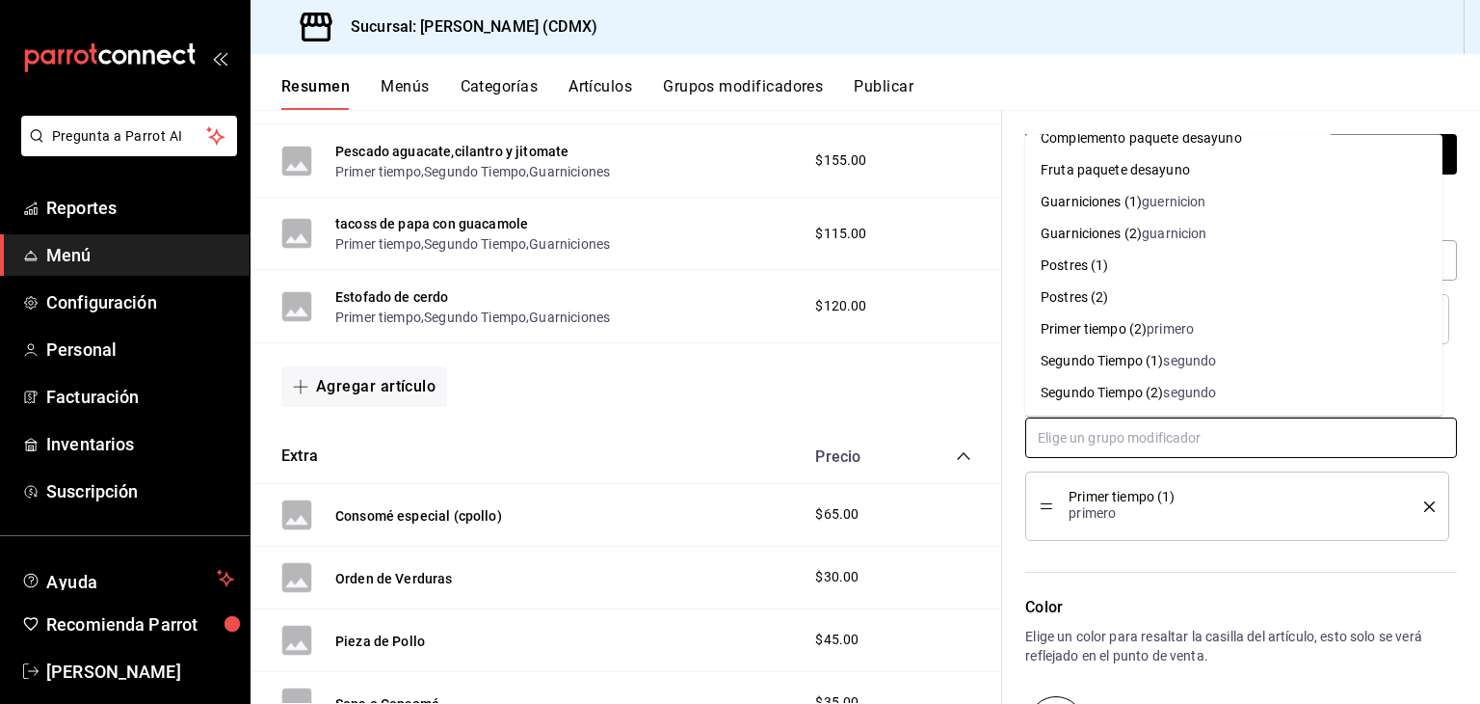
click at [1137, 359] on div "Segundo Tiempo (1)" at bounding box center [1102, 361] width 122 height 20
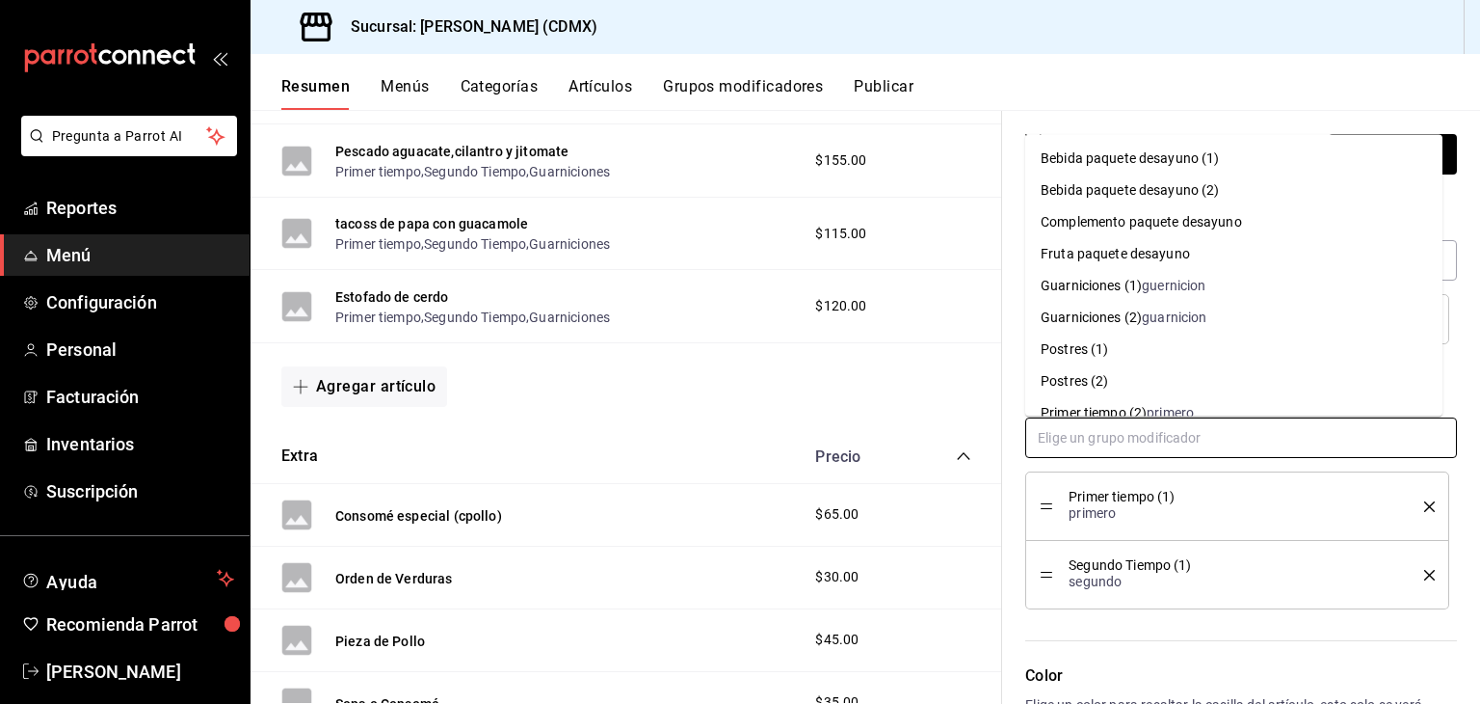
click at [1118, 429] on input "text" at bounding box center [1242, 437] width 432 height 40
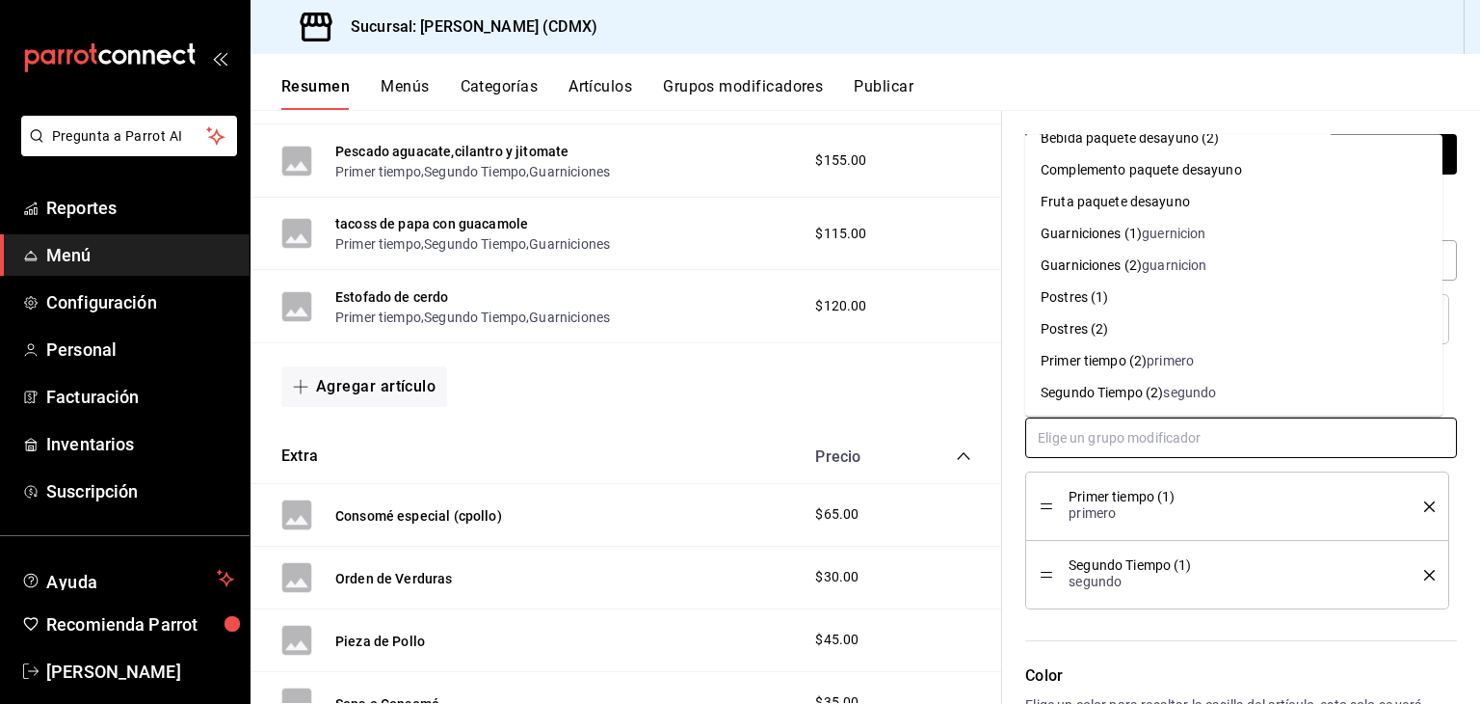
click at [1150, 238] on div "guernicion" at bounding box center [1174, 234] width 64 height 20
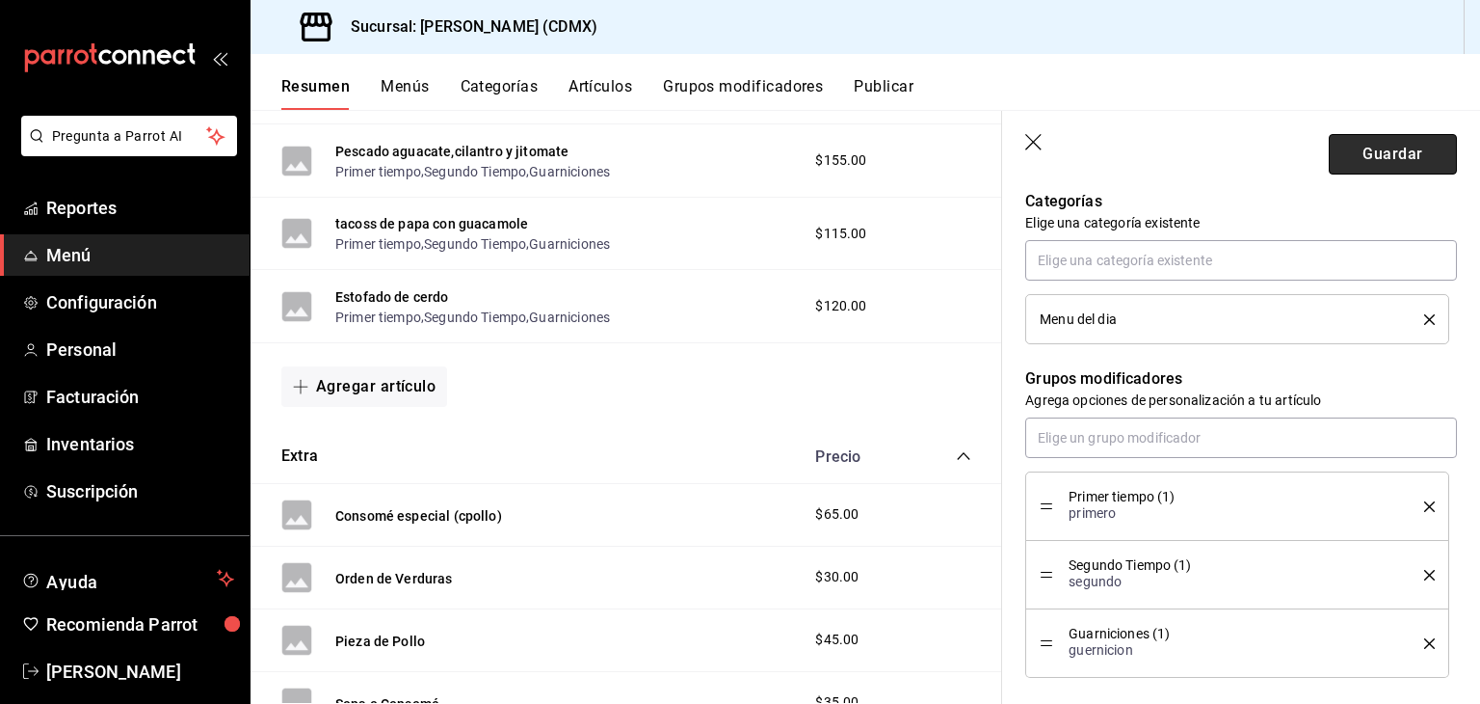
click at [1348, 161] on button "Guardar" at bounding box center [1393, 154] width 128 height 40
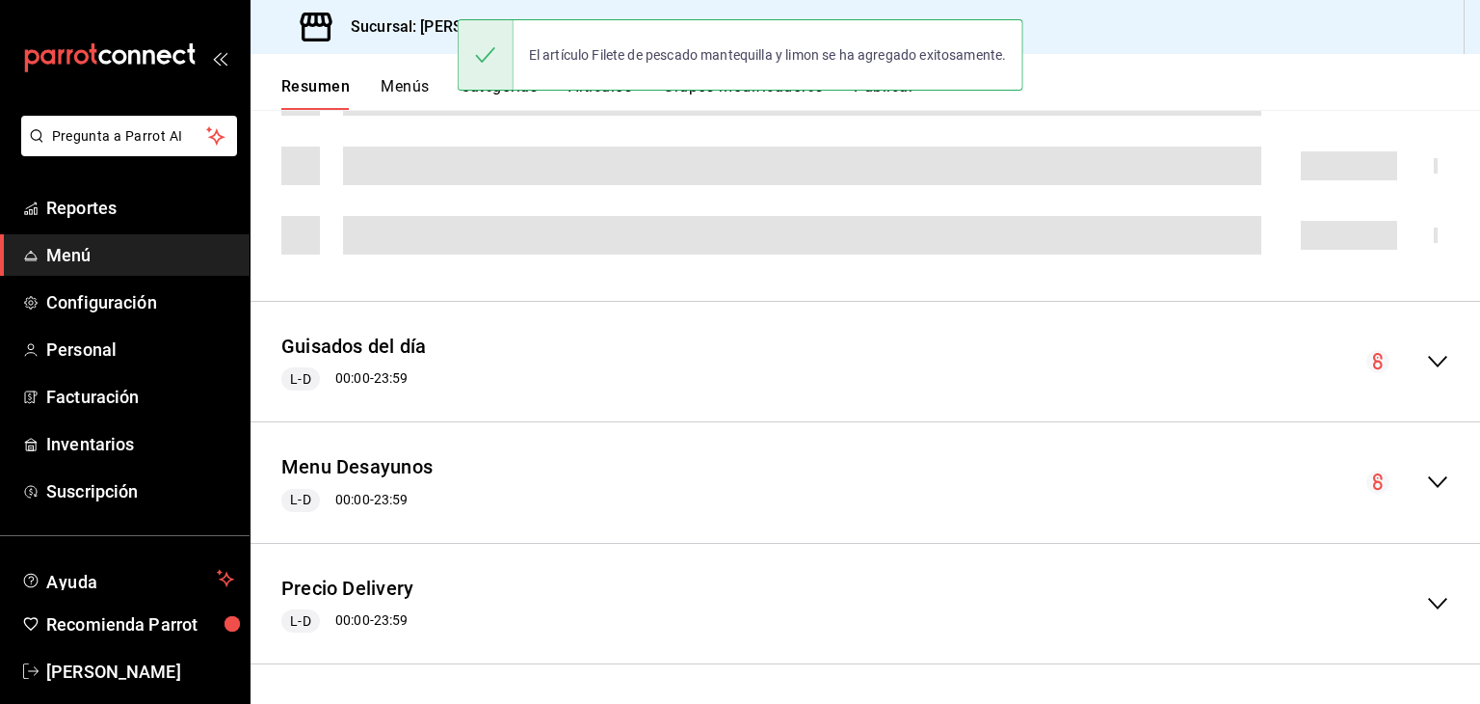
scroll to position [663, 0]
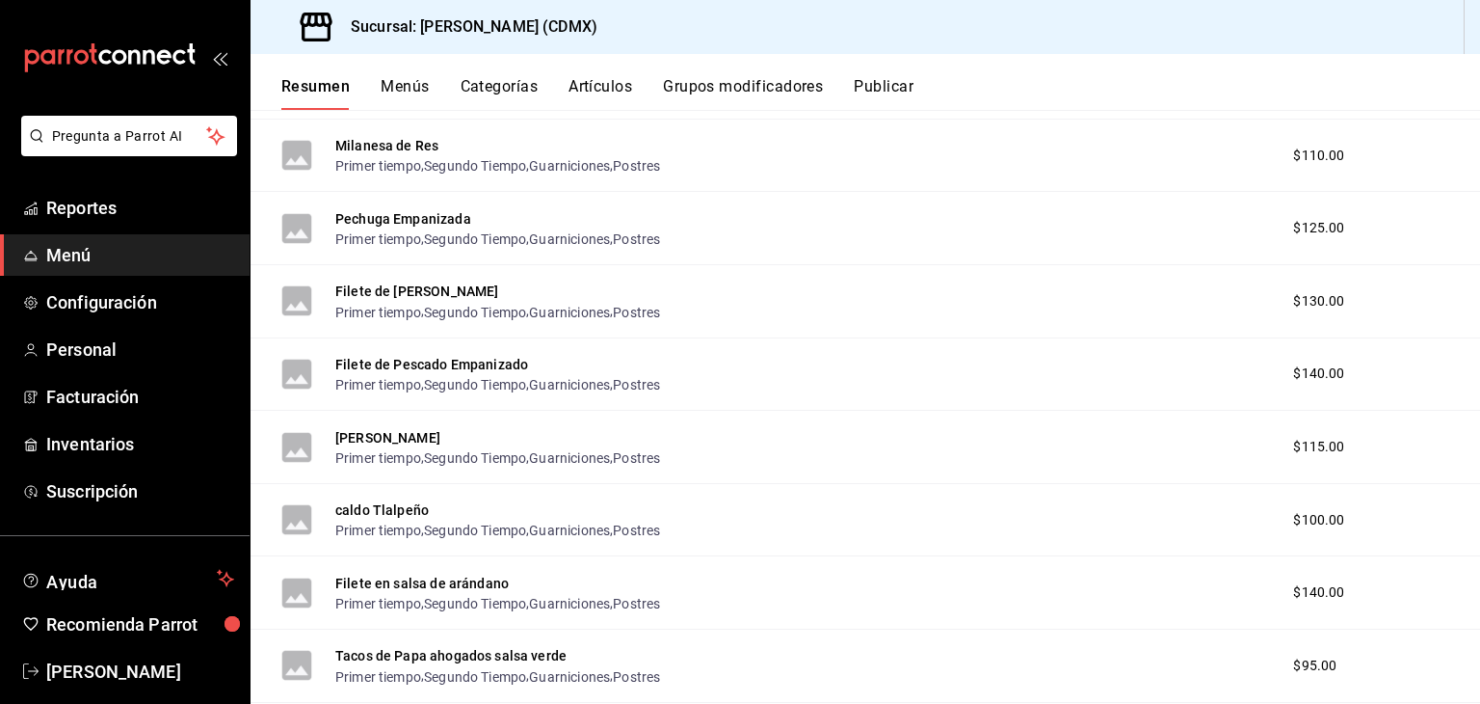
click at [601, 83] on button "Artículos" at bounding box center [601, 93] width 64 height 33
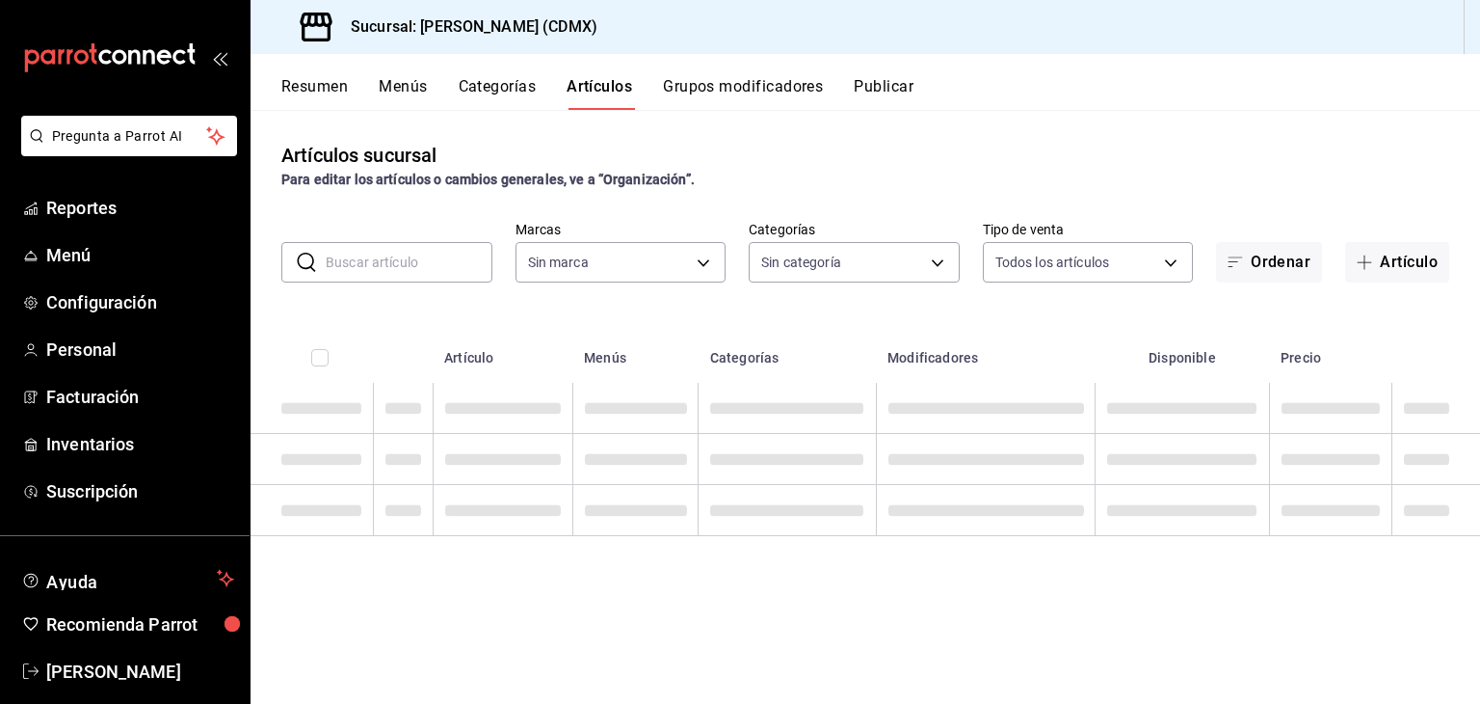
type input "e8959217-8293-4aa1-bca7-f4bcfdcf473f"
type input "1e02d810-cdf2-4ec1-83a5-53e2a682a2fa,5422f907-60b5-4d72-a128-ca21ee141599,c04e8…"
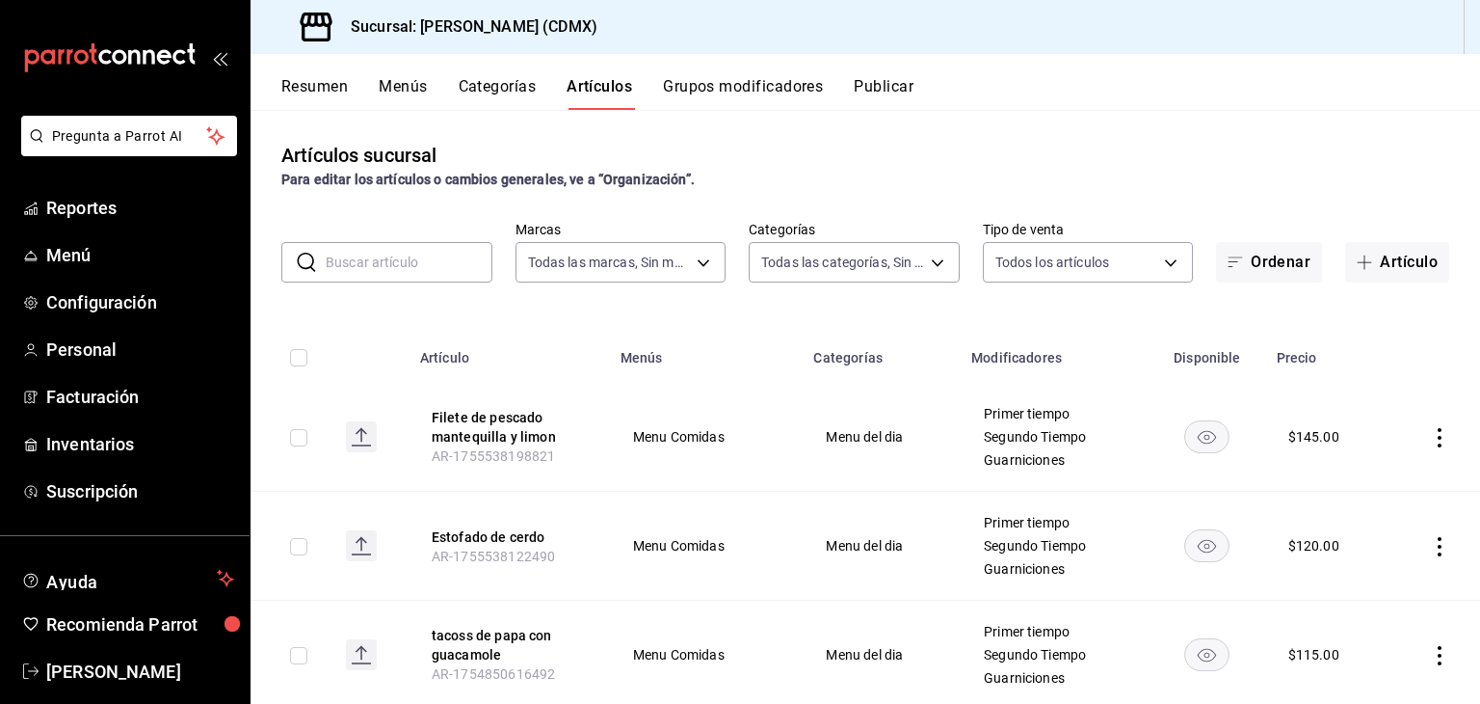
click at [440, 266] on input "text" at bounding box center [409, 262] width 167 height 39
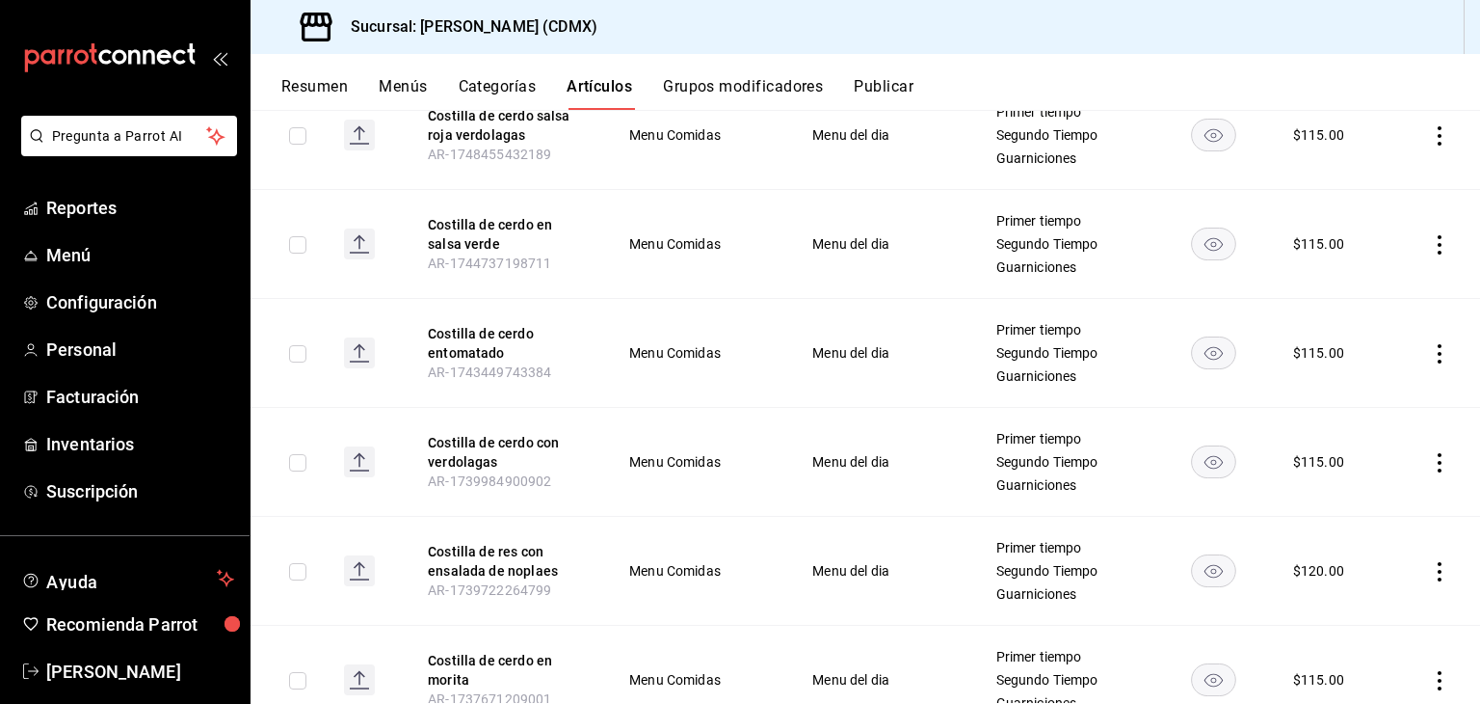
scroll to position [476, 0]
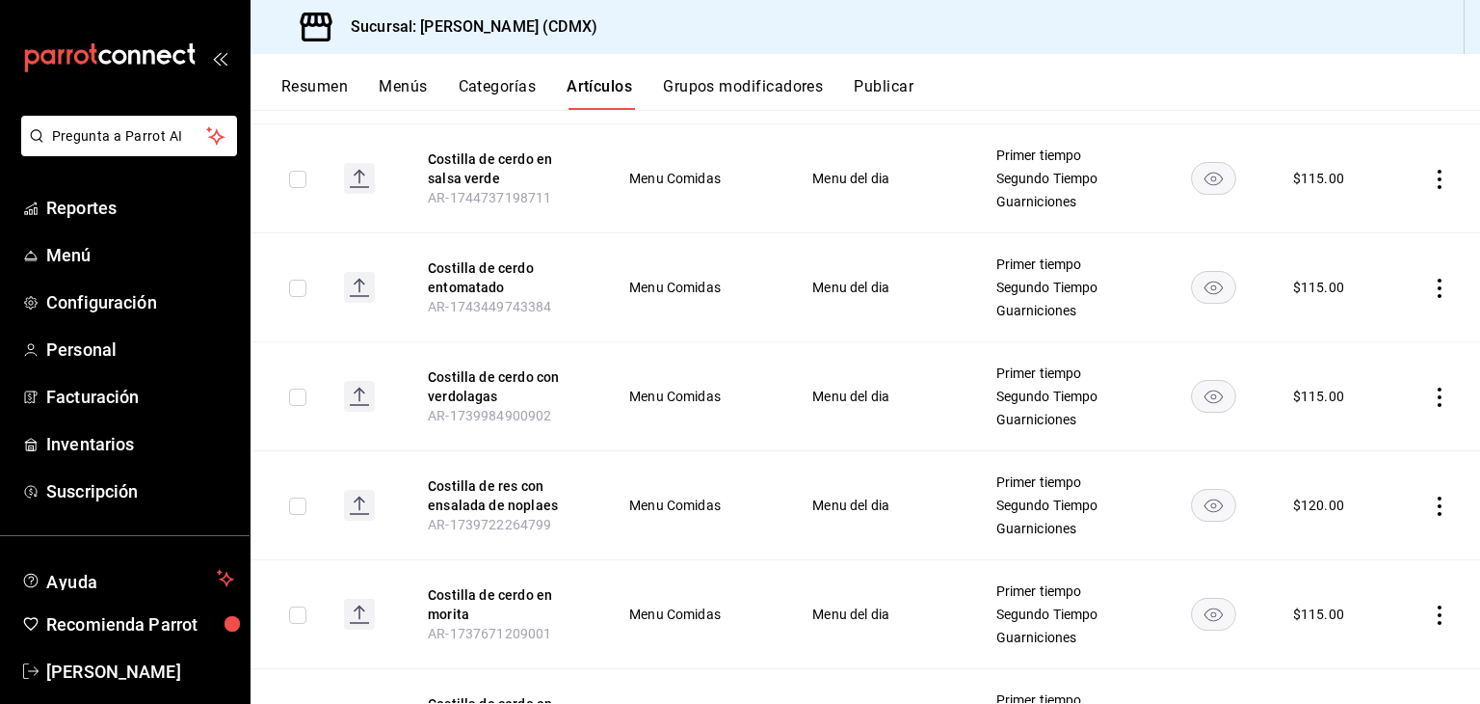
type input "Costilla de"
click at [1430, 505] on icon "actions" at bounding box center [1439, 505] width 19 height 19
drag, startPoint x: 1369, startPoint y: 541, endPoint x: 1383, endPoint y: 545, distance: 15.0
click at [1383, 545] on span "Editar" at bounding box center [1368, 549] width 50 height 20
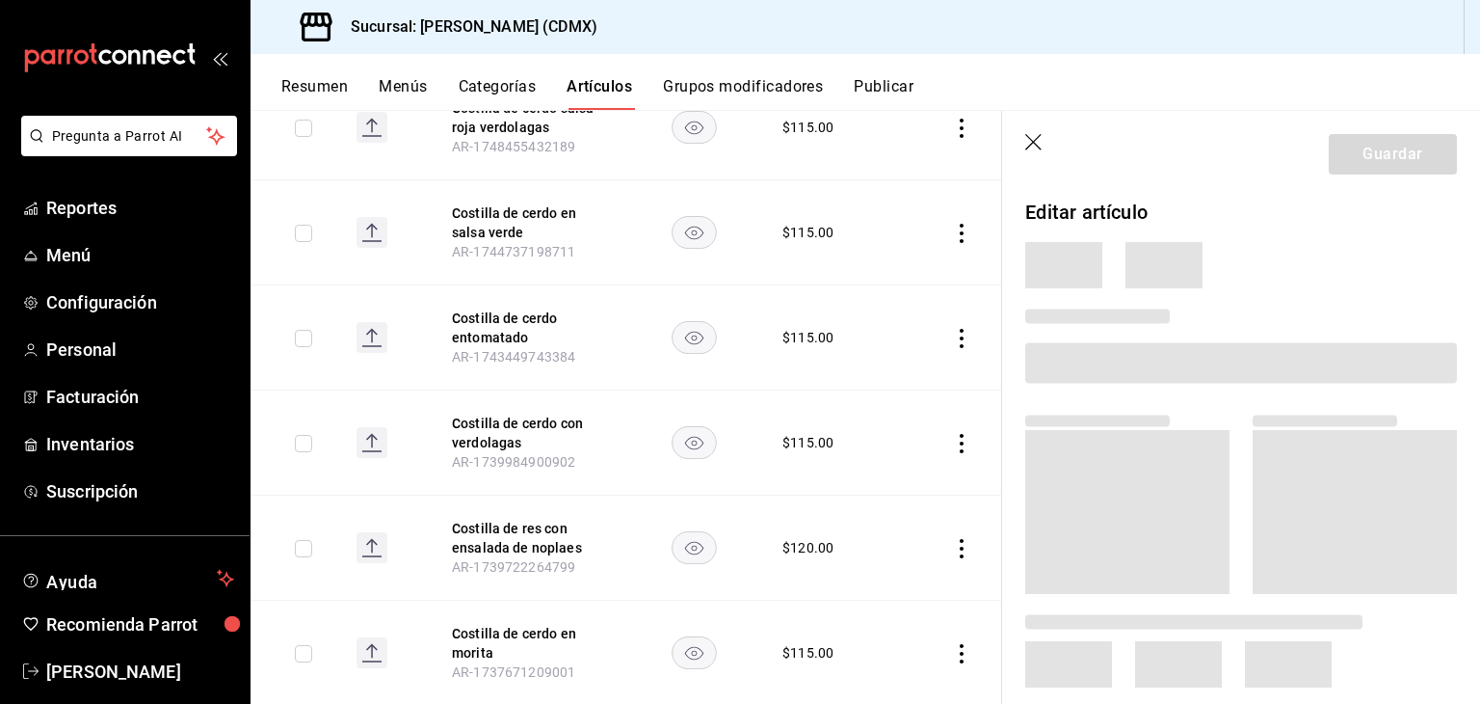
click at [1383, 545] on ul "Editar Duplicar Eliminar" at bounding box center [1366, 556] width 87 height 75
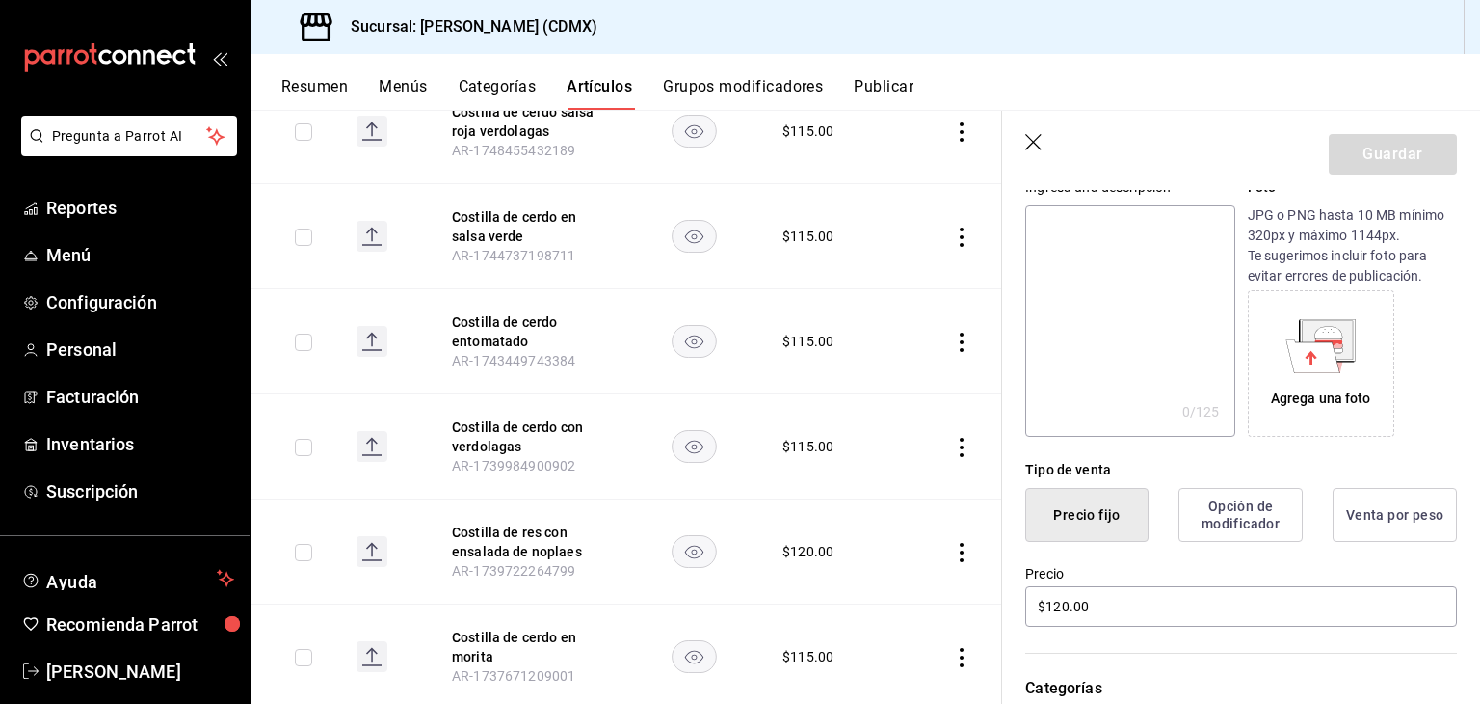
scroll to position [212, 0]
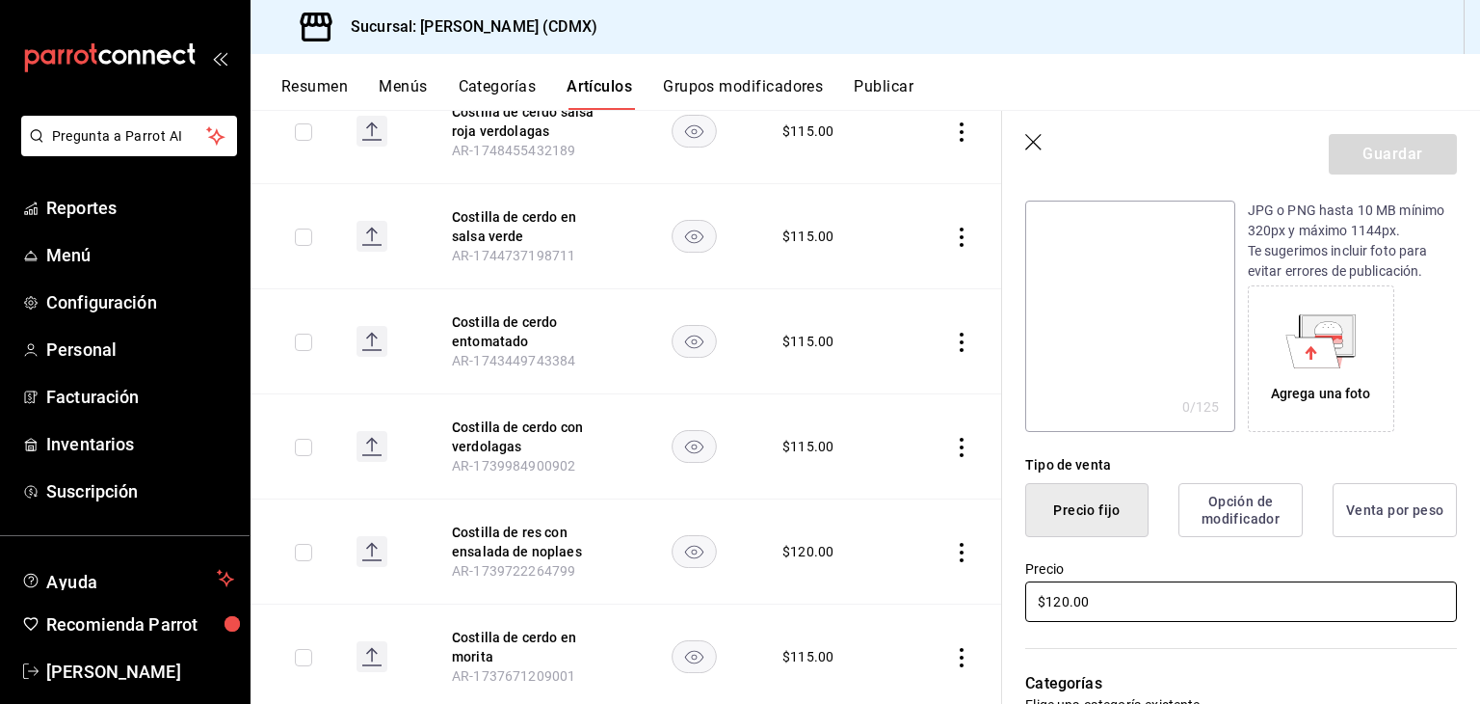
click at [1096, 603] on input "$120.00" at bounding box center [1242, 601] width 432 height 40
type input "$130.00"
click at [1379, 154] on button "Guardar" at bounding box center [1393, 154] width 128 height 40
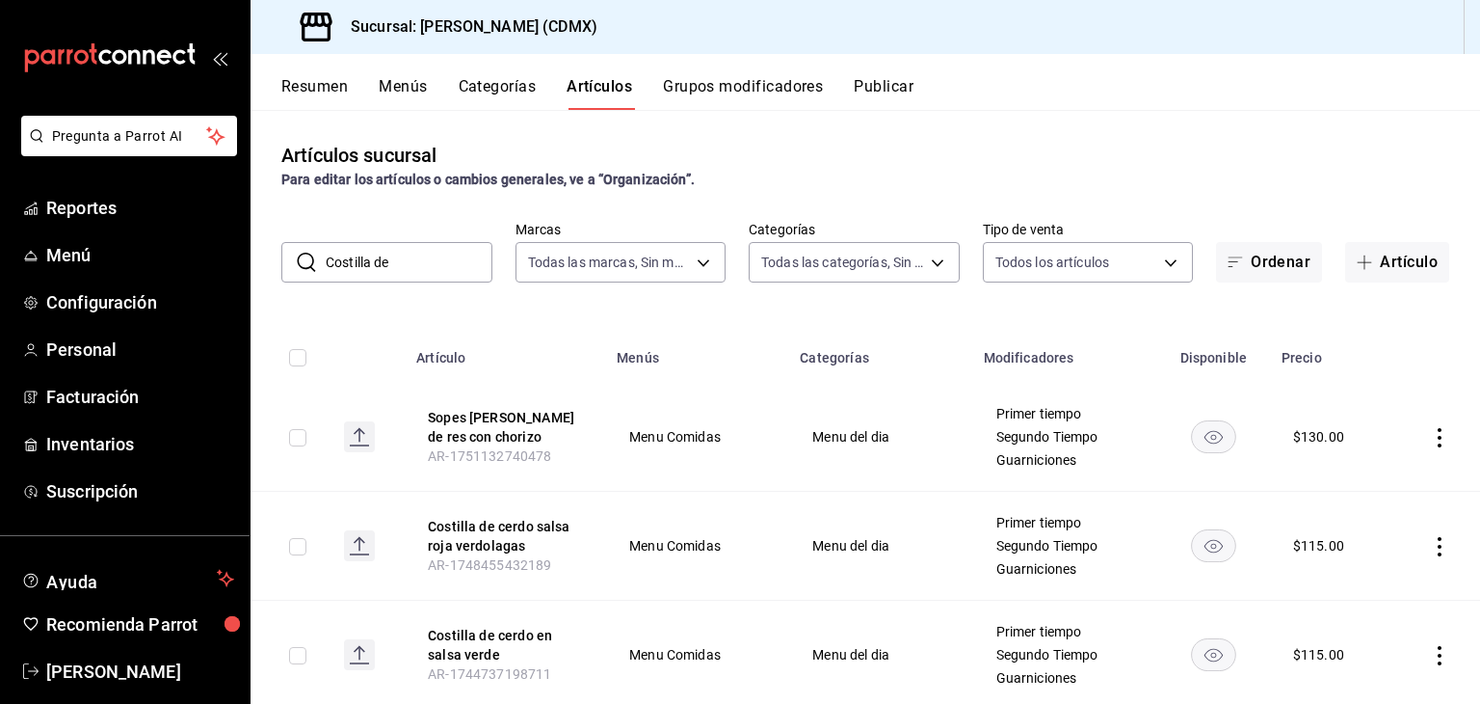
click at [454, 266] on input "Costilla de" at bounding box center [409, 262] width 167 height 39
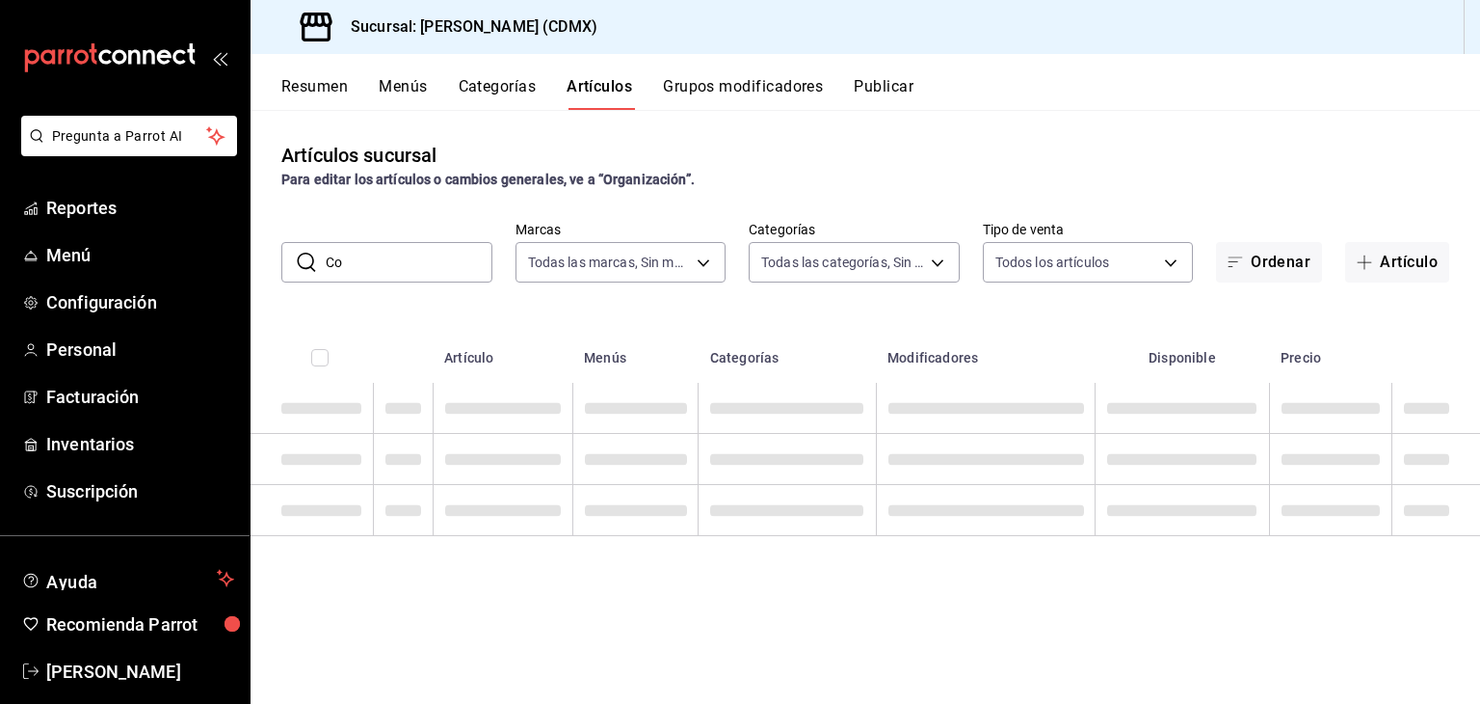
type input "C"
type input "E"
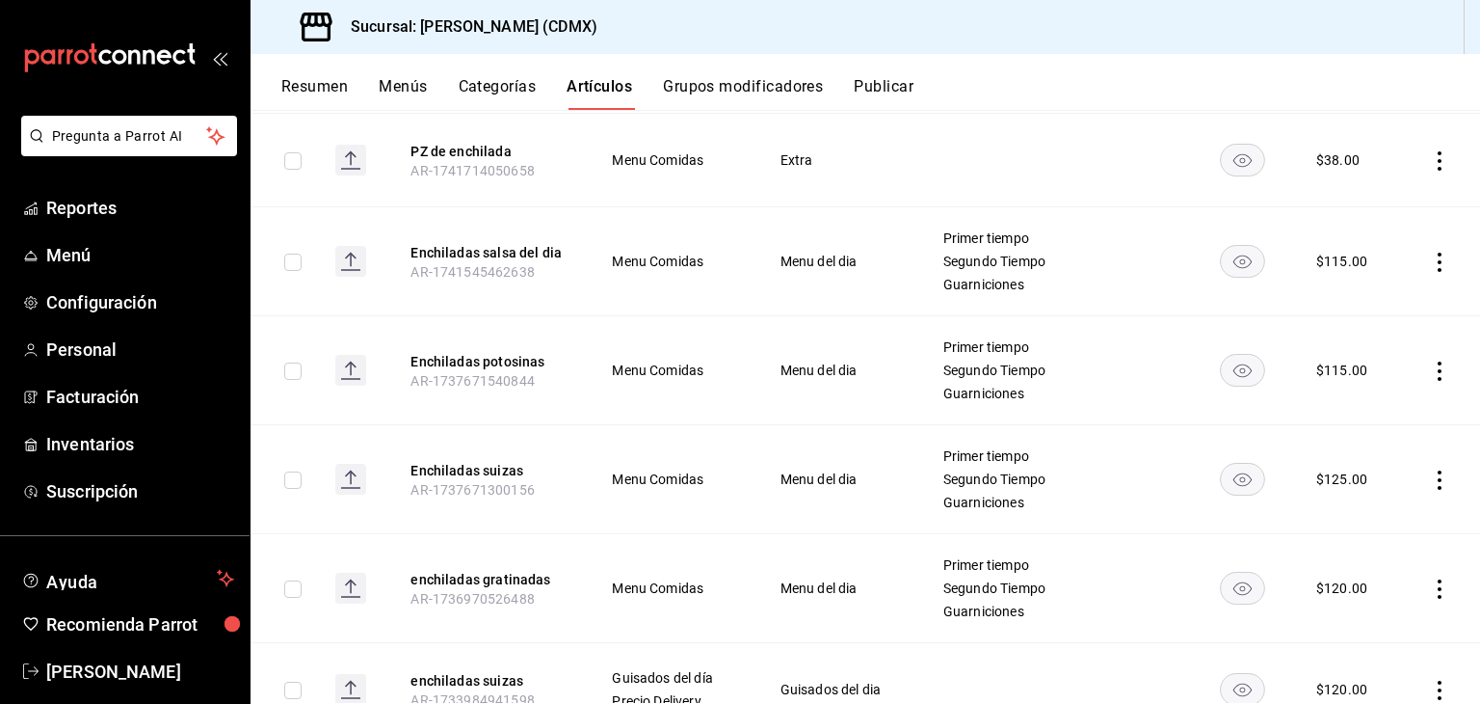
scroll to position [364, 0]
type input "enchi"
click at [1430, 586] on icon "actions" at bounding box center [1439, 586] width 19 height 19
click at [1373, 580] on span "Editar" at bounding box center [1368, 574] width 50 height 20
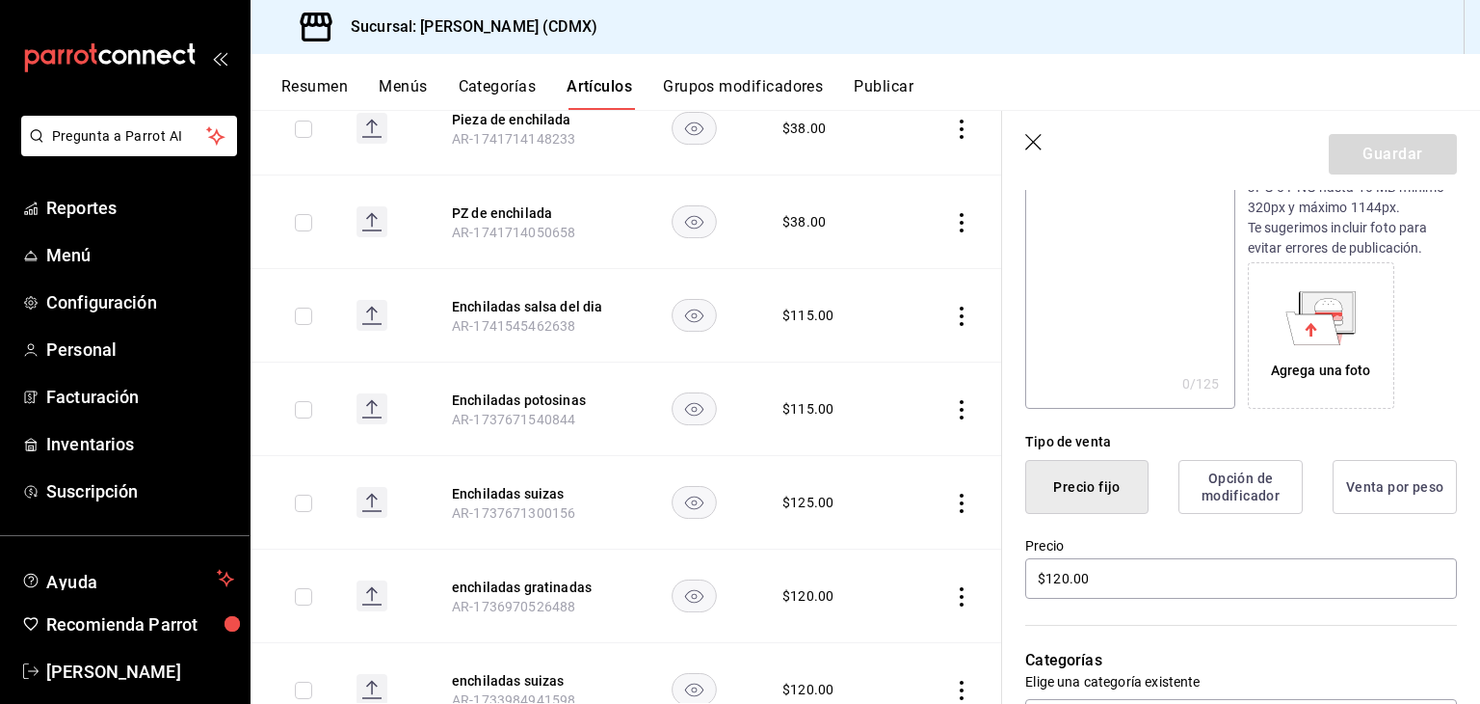
scroll to position [239, 0]
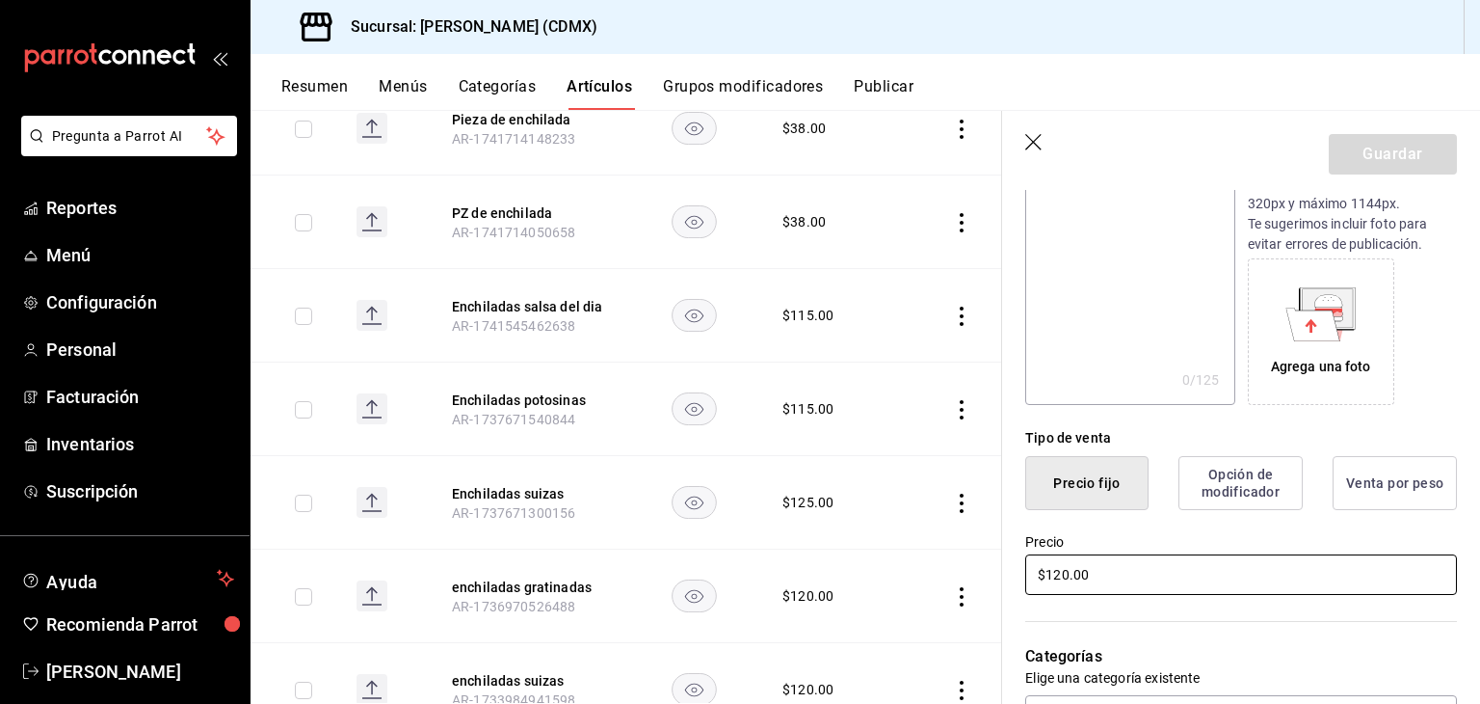
click at [1066, 579] on input "$120.00" at bounding box center [1242, 574] width 432 height 40
type input "$130.00"
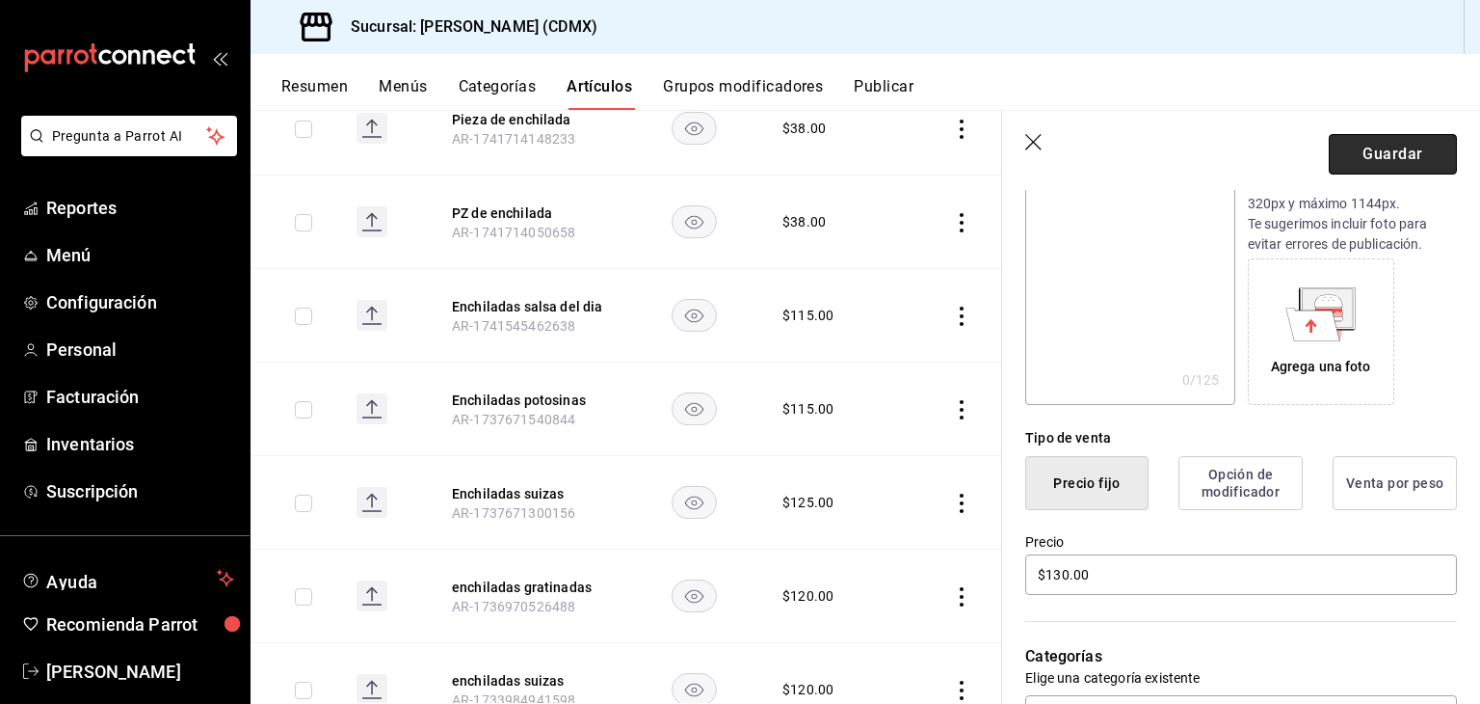
click at [1366, 147] on button "Guardar" at bounding box center [1393, 154] width 128 height 40
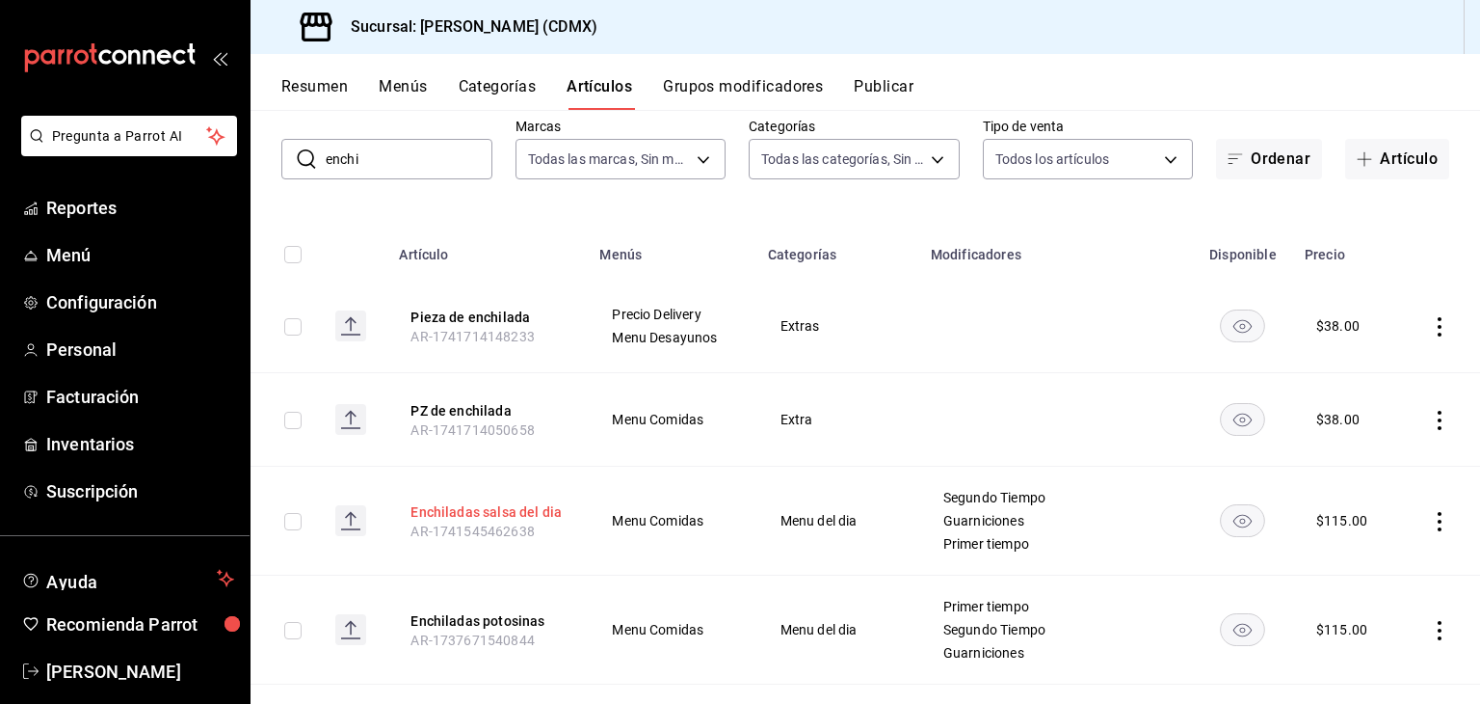
scroll to position [104, 0]
click at [1438, 520] on icon "actions" at bounding box center [1440, 520] width 4 height 19
click at [1379, 567] on span "Editar" at bounding box center [1368, 564] width 50 height 20
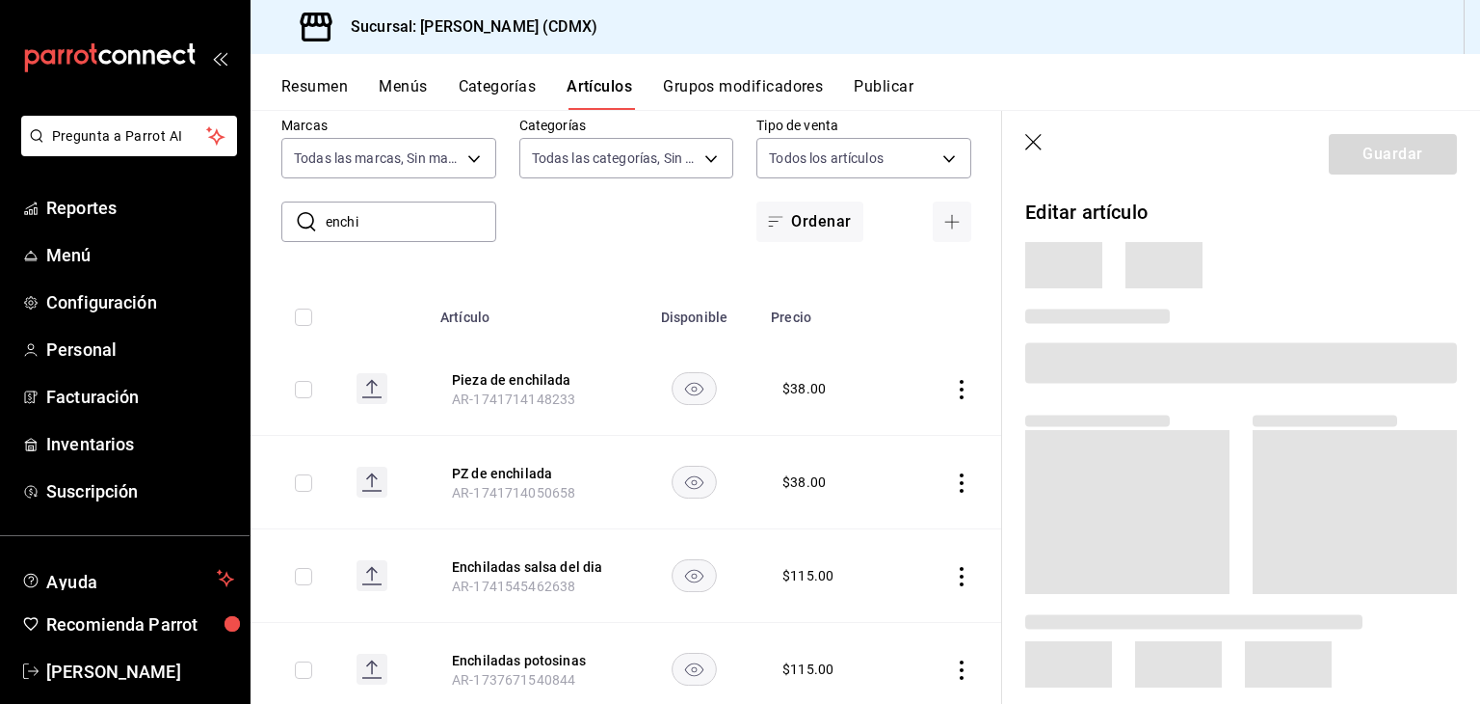
click at [1095, 295] on div at bounding box center [1233, 341] width 447 height 107
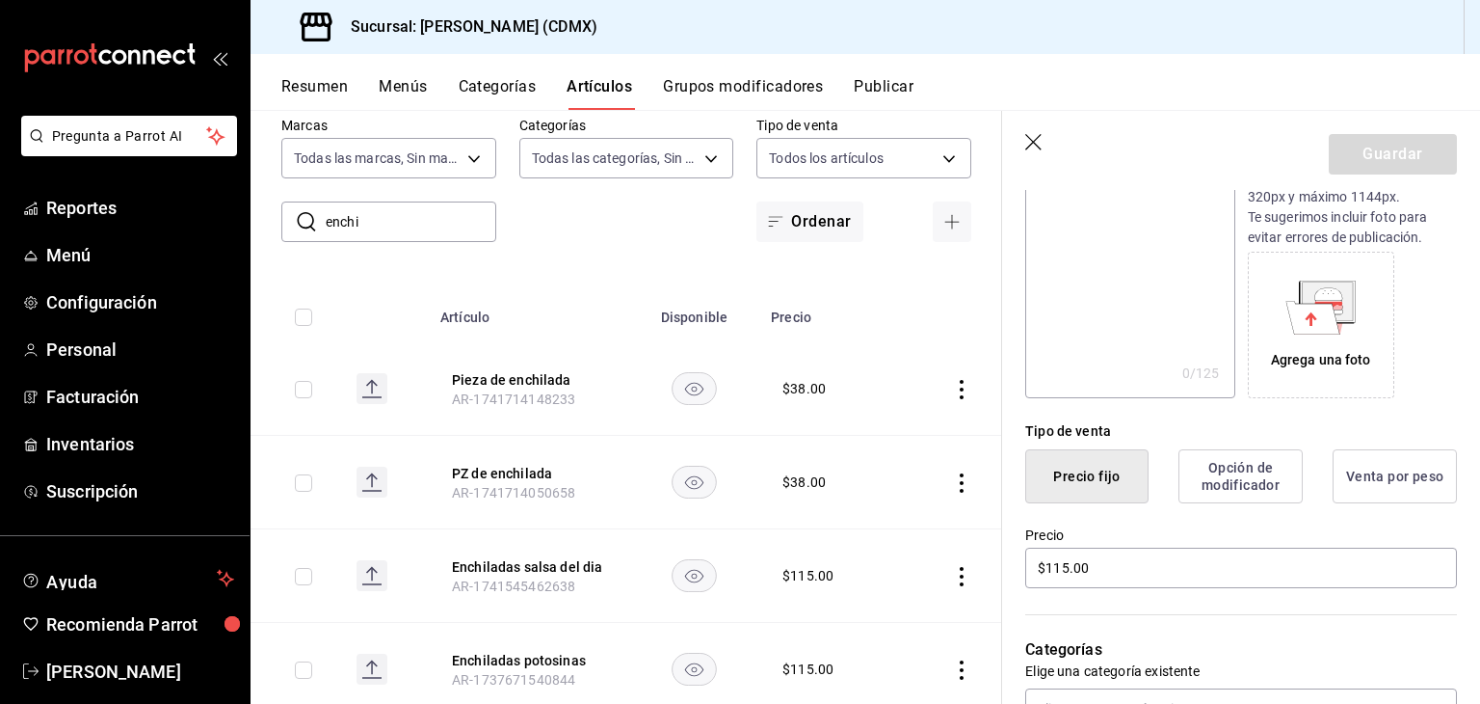
scroll to position [251, 0]
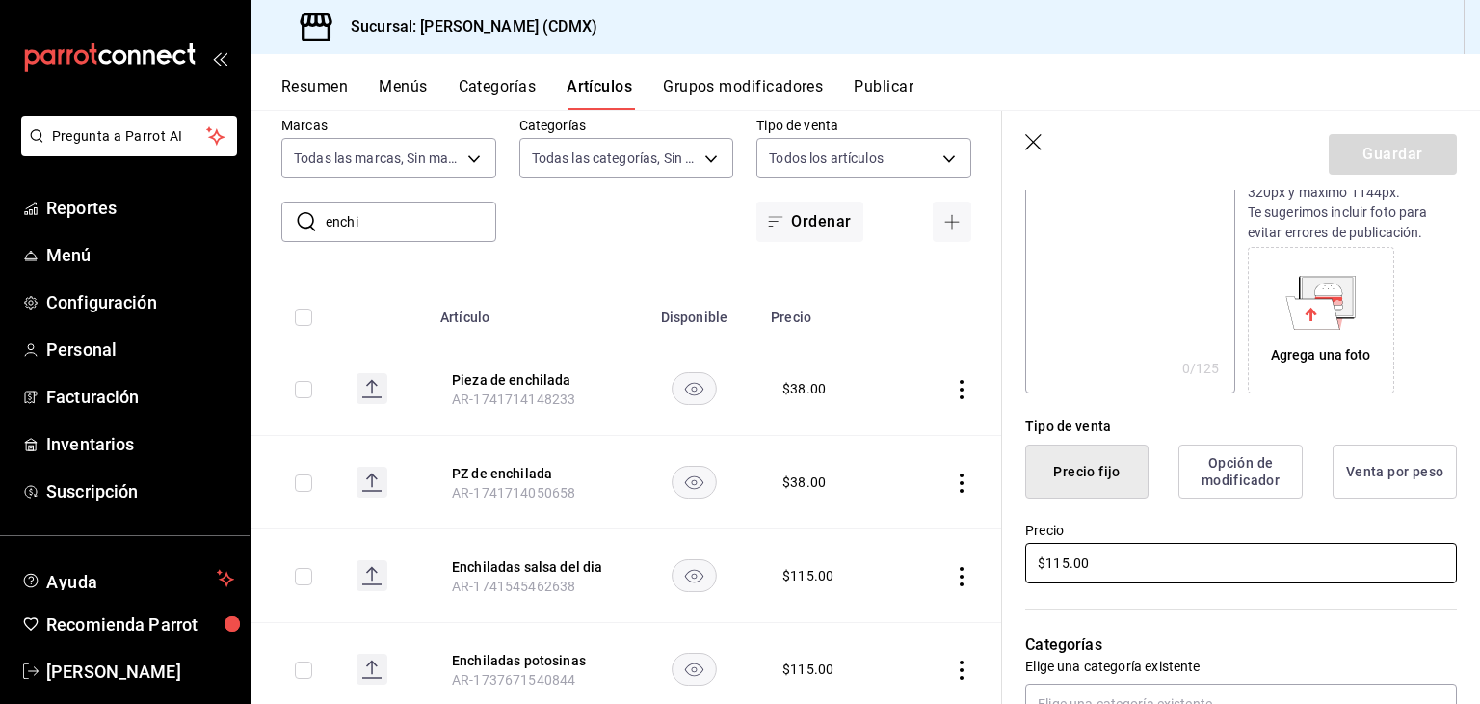
click at [1107, 568] on input "$115.00" at bounding box center [1242, 563] width 432 height 40
type input "$120.00"
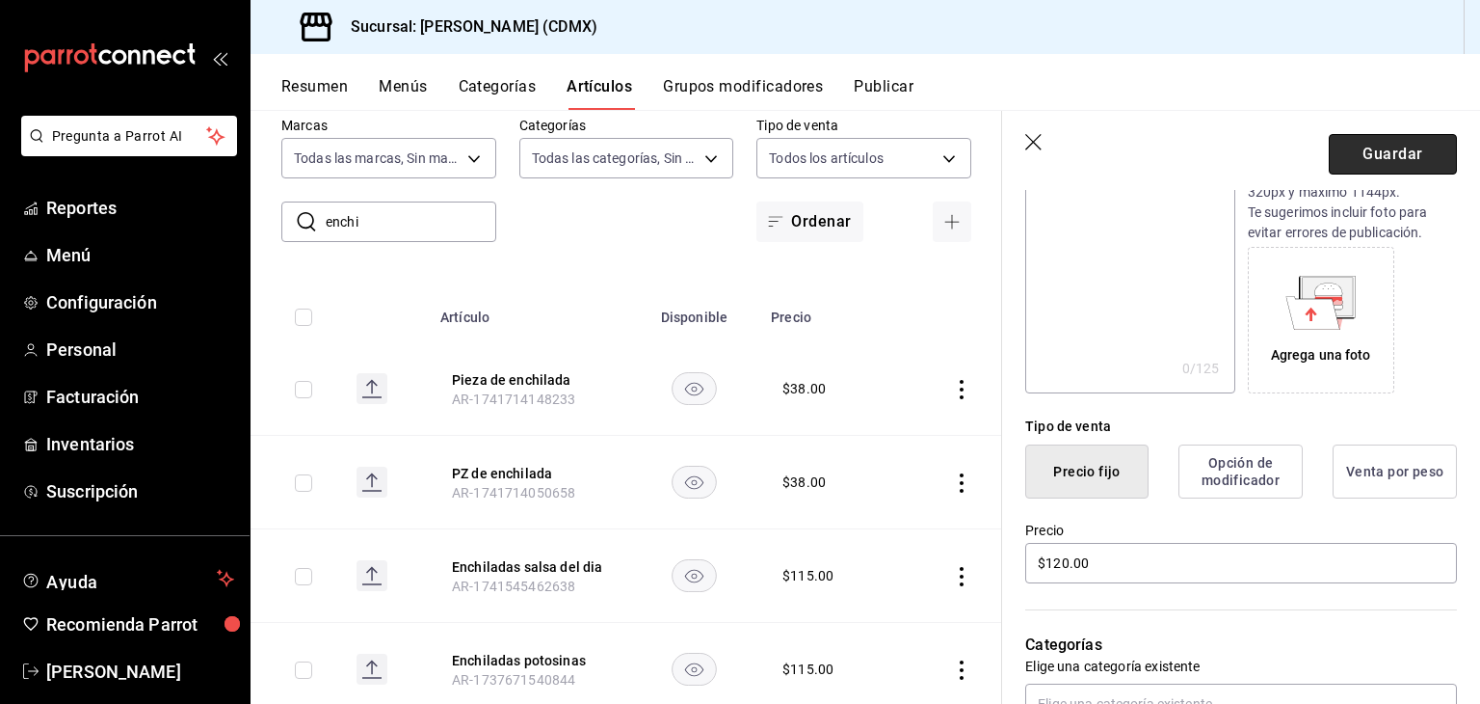
click at [1376, 155] on button "Guardar" at bounding box center [1393, 154] width 128 height 40
